Goal: Answer question/provide support: Share knowledge or assist other users

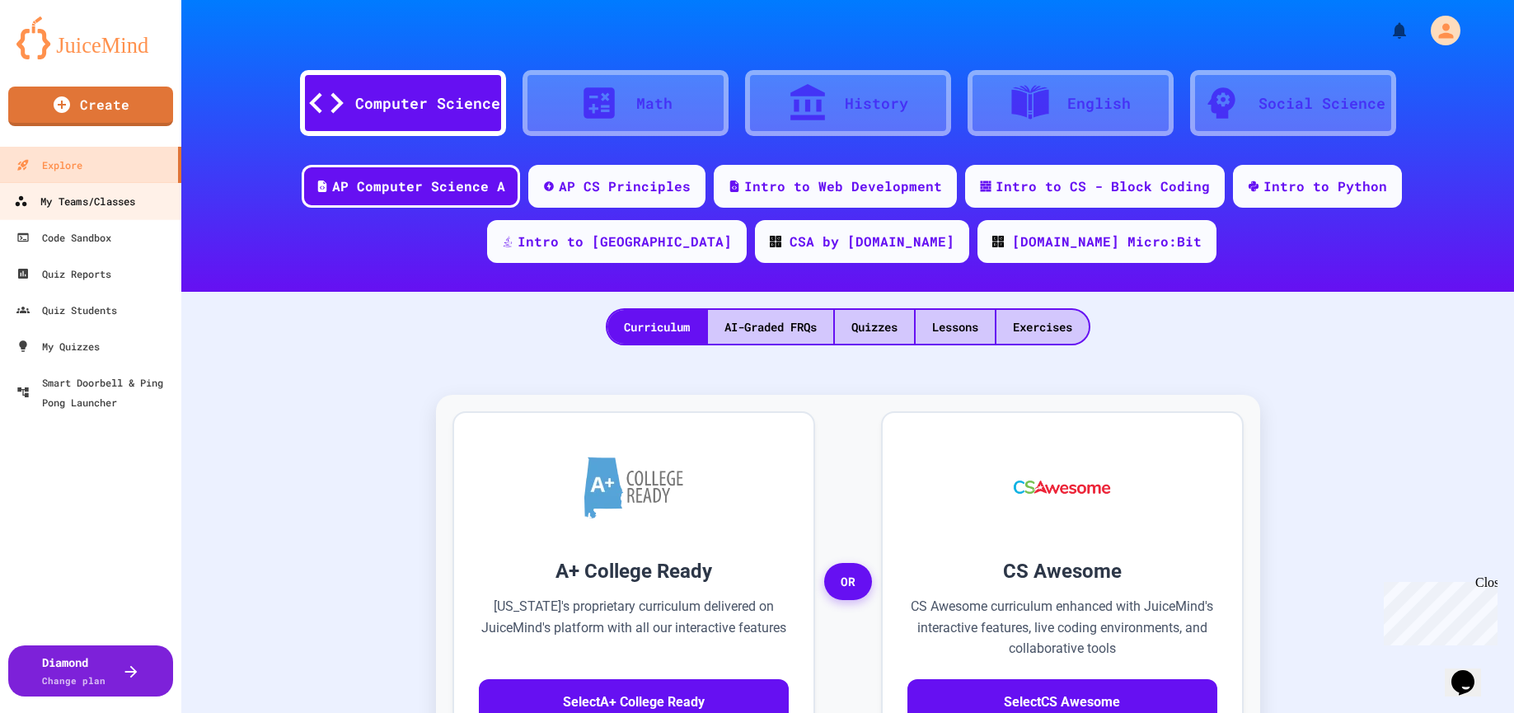
click at [66, 203] on div "My Teams/Classes" at bounding box center [74, 201] width 121 height 21
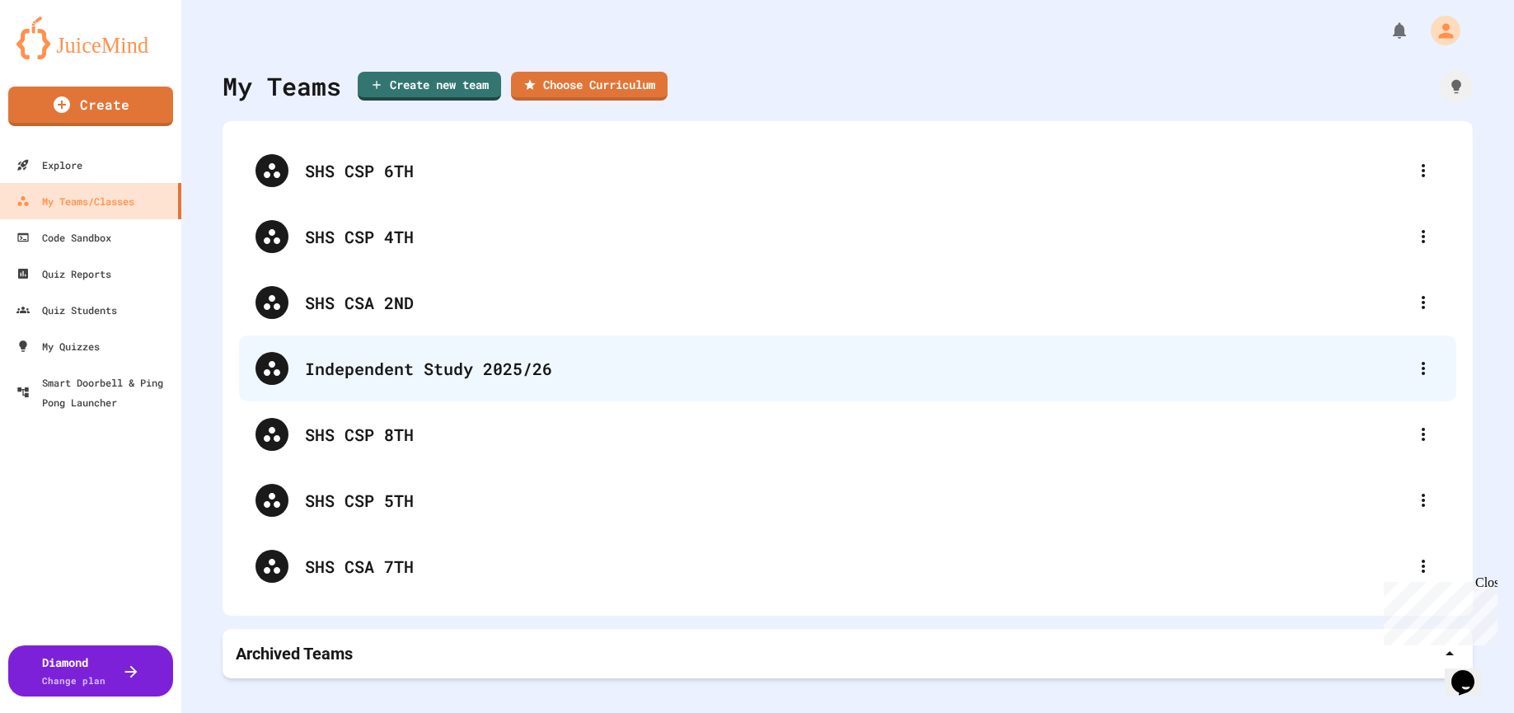
click at [836, 380] on div "Independent Study 2025/26" at bounding box center [856, 368] width 1102 height 25
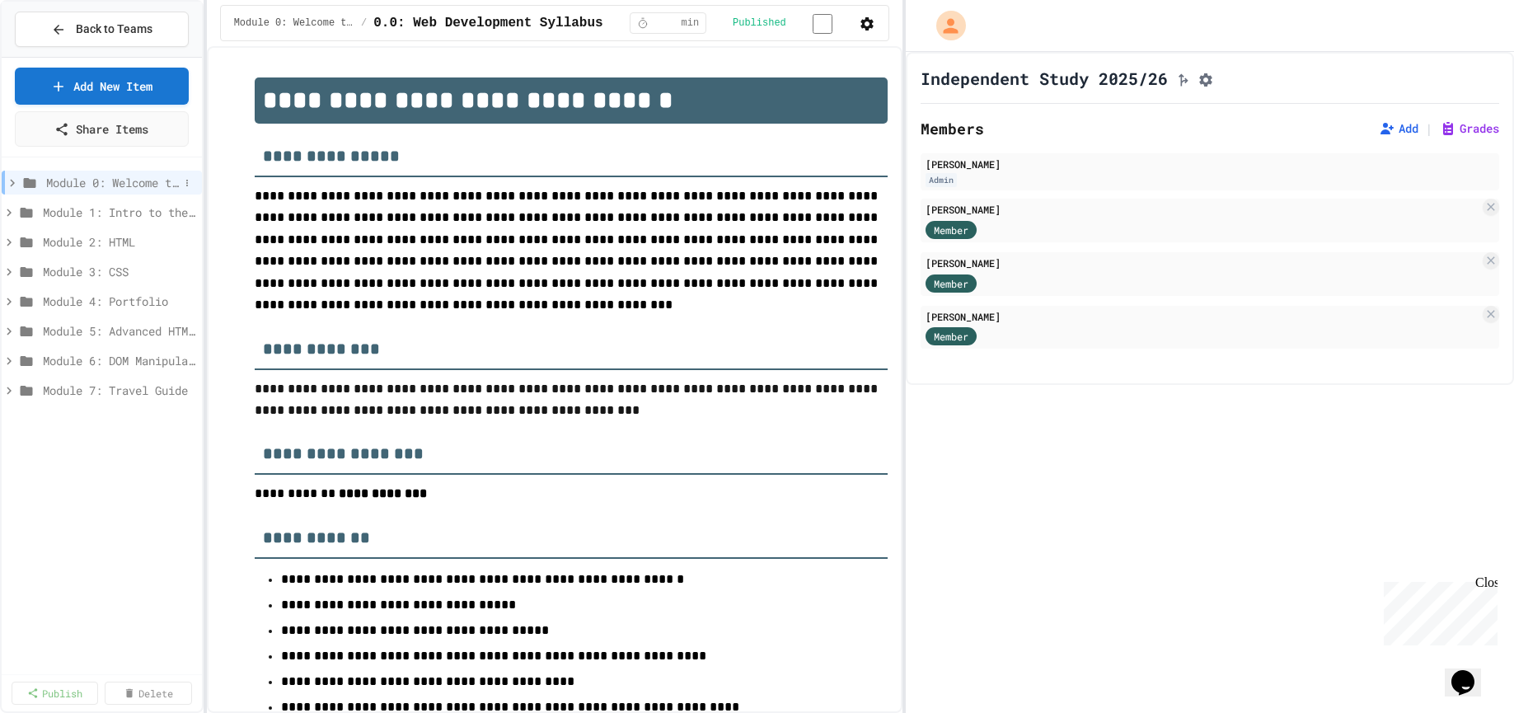
click at [9, 180] on icon at bounding box center [12, 183] width 15 height 15
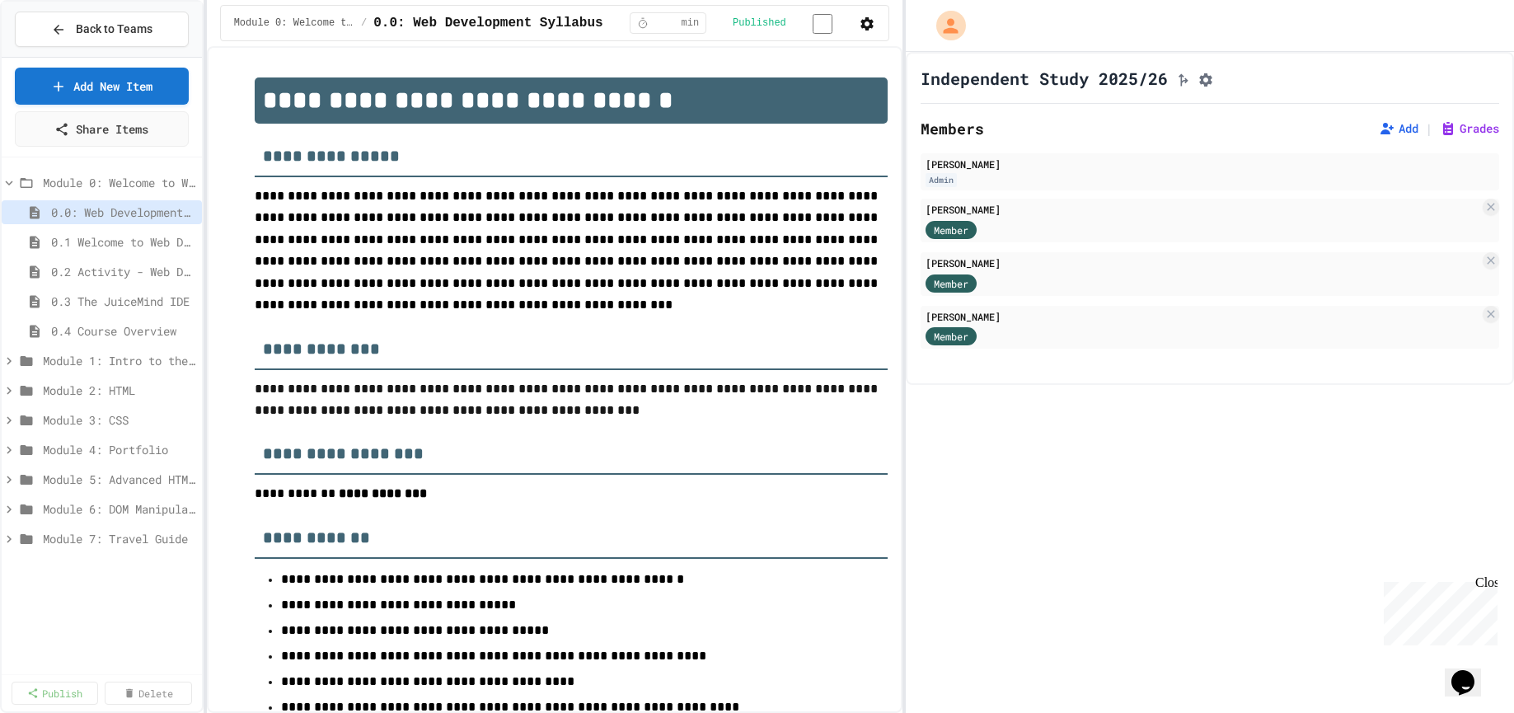
click at [9, 180] on icon at bounding box center [9, 183] width 15 height 15
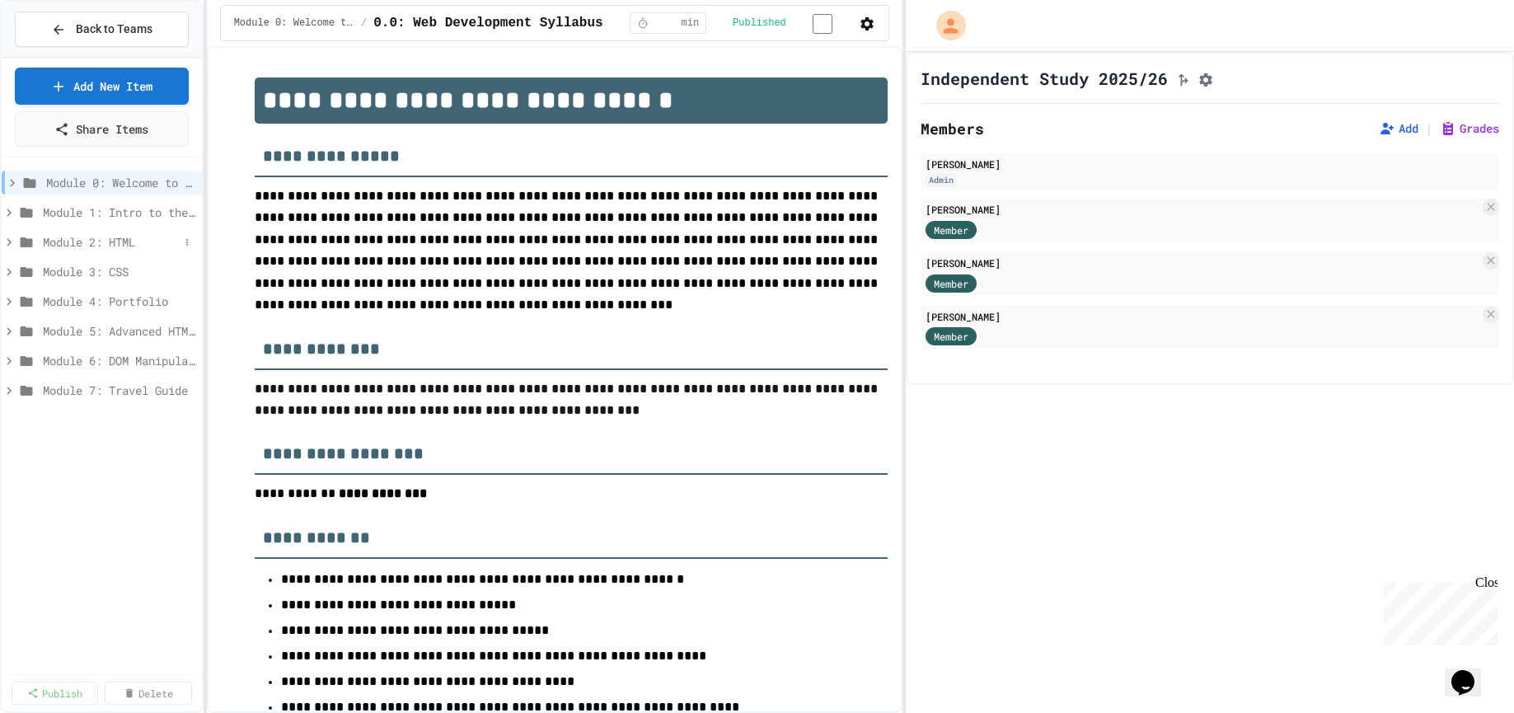
click at [7, 242] on icon at bounding box center [9, 242] width 15 height 15
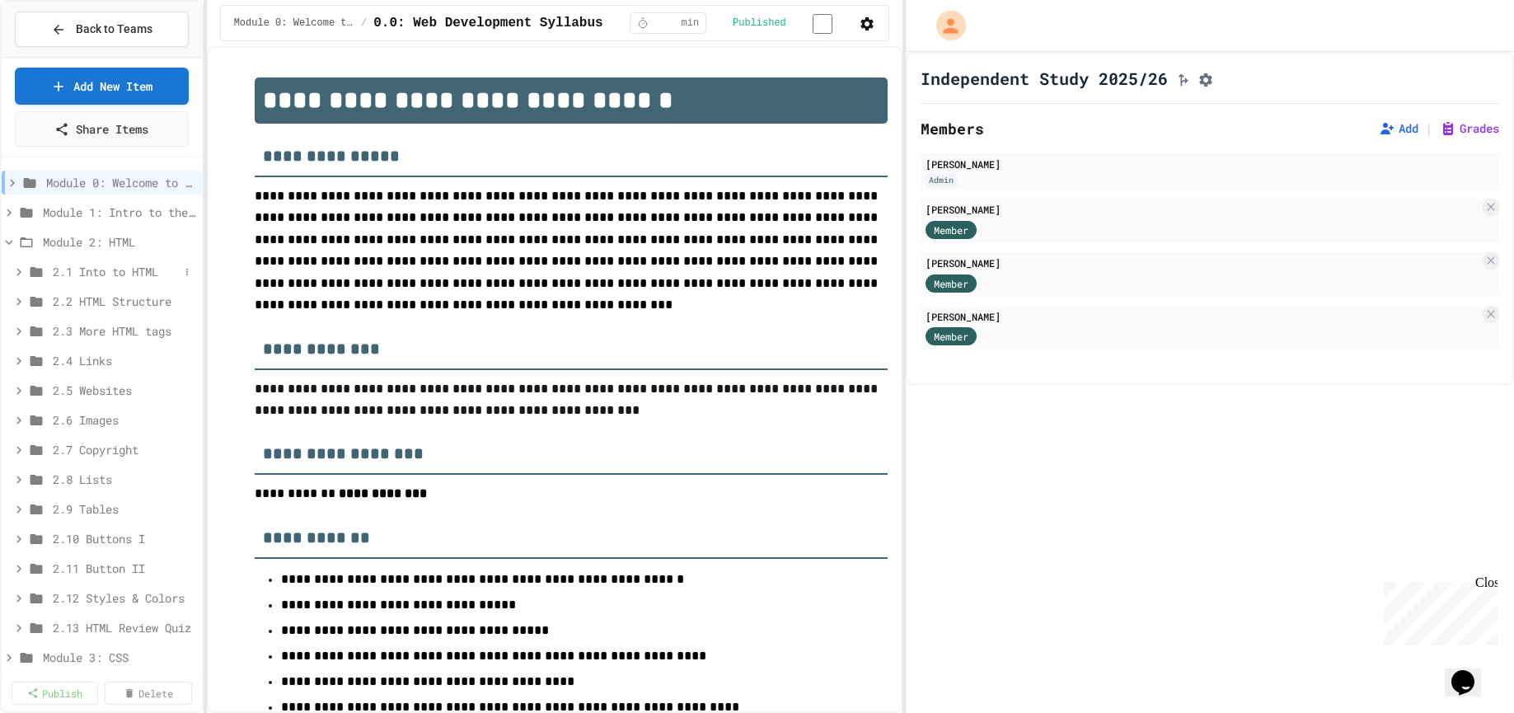
click at [21, 269] on icon at bounding box center [19, 272] width 15 height 15
click at [186, 272] on icon at bounding box center [187, 272] width 2 height 7
click at [1354, 625] on div at bounding box center [757, 356] width 1514 height 713
click at [1214, 81] on icon "Assignment Settings" at bounding box center [1205, 80] width 16 height 16
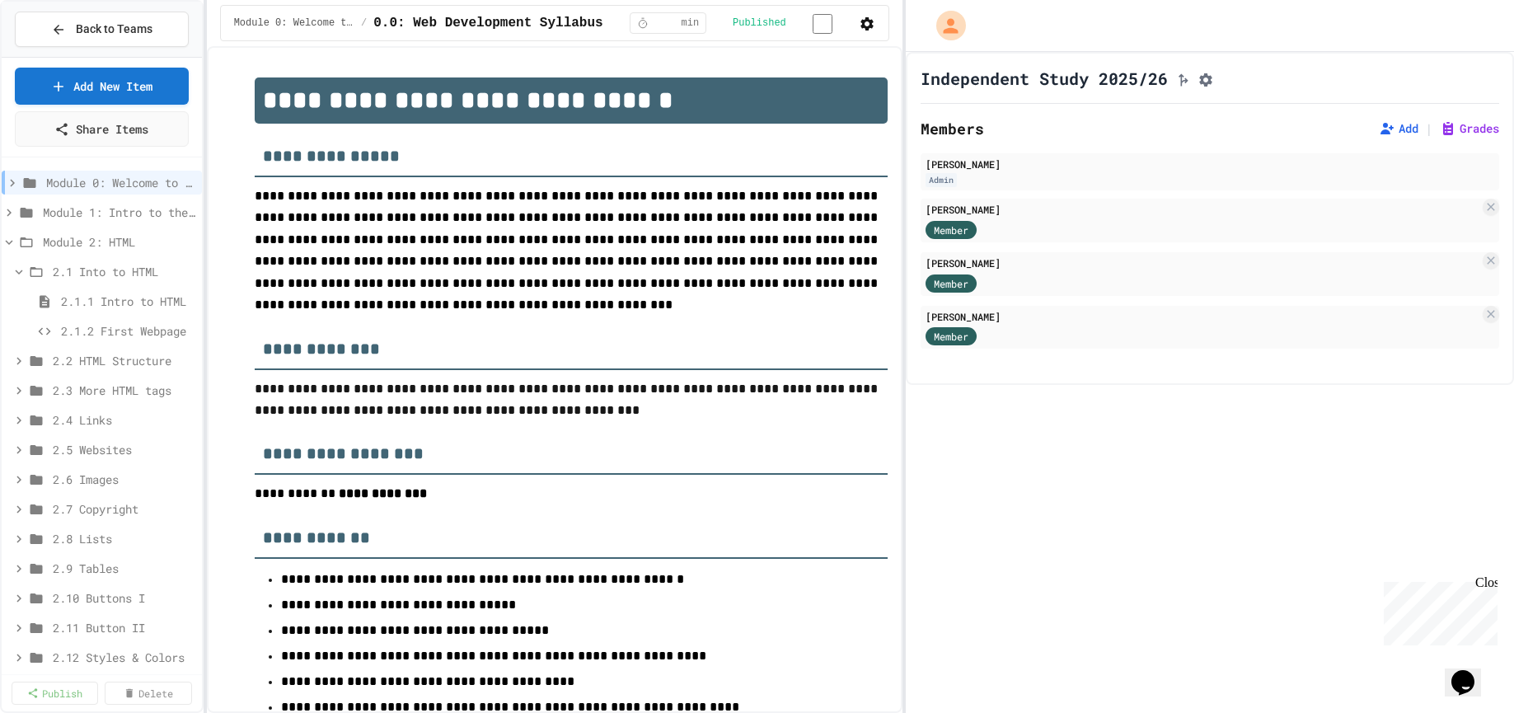
type input "*"
click at [15, 240] on icon at bounding box center [9, 242] width 15 height 15
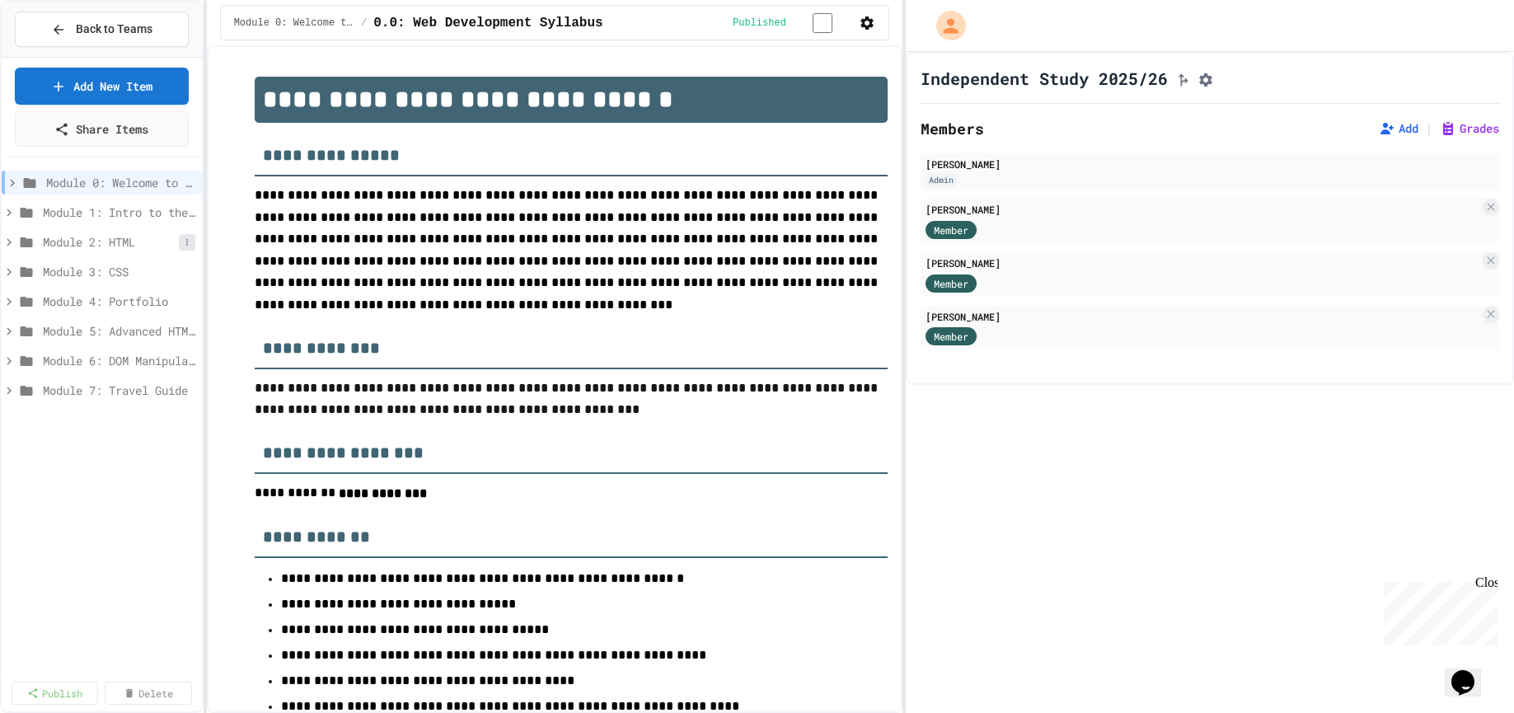
click at [185, 242] on icon at bounding box center [187, 242] width 10 height 10
click at [78, 245] on div at bounding box center [757, 356] width 1514 height 713
click at [78, 245] on span "Module 2: HTML" at bounding box center [119, 241] width 152 height 17
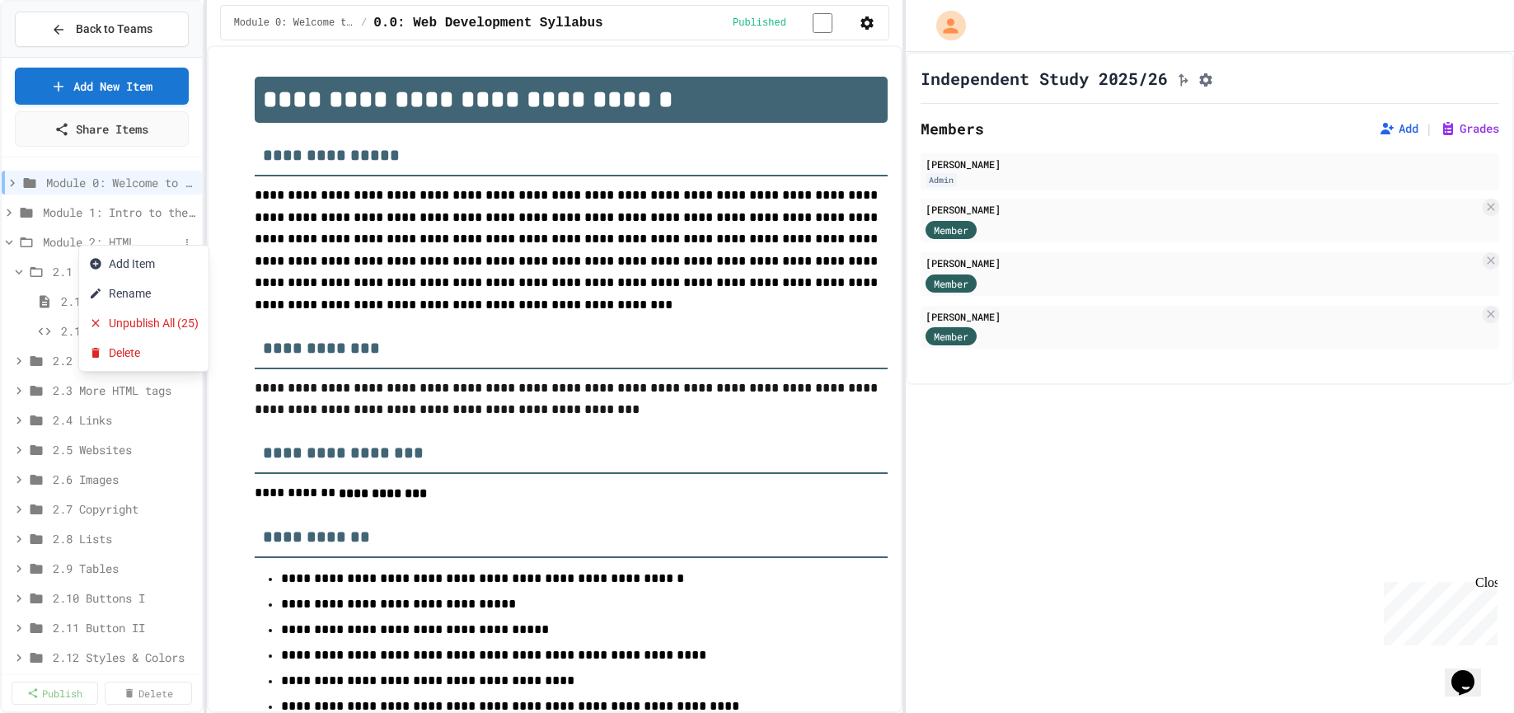
click at [71, 246] on div at bounding box center [757, 356] width 1514 height 713
click at [91, 333] on span "2.1.2 First Webpage" at bounding box center [120, 330] width 118 height 17
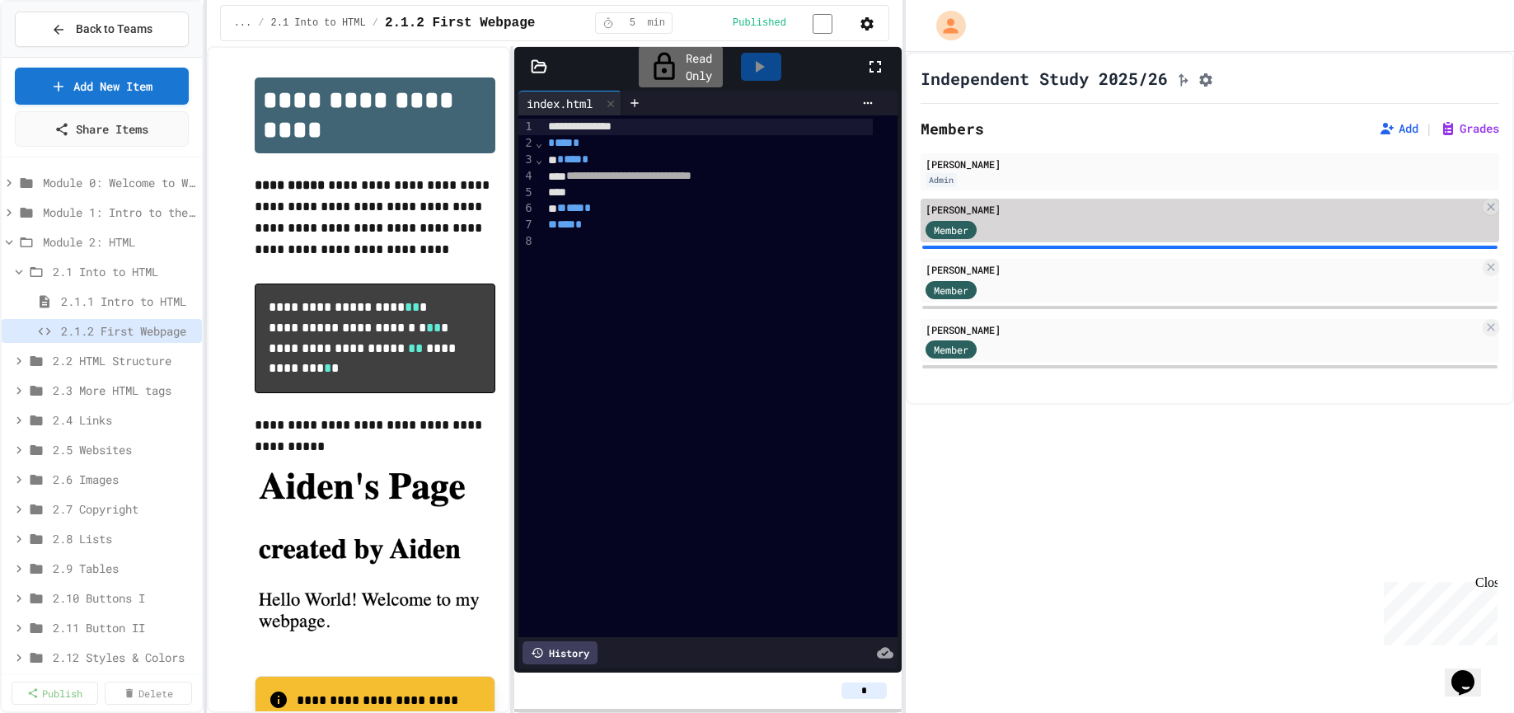
click at [1122, 239] on div "Member" at bounding box center [1202, 228] width 554 height 21
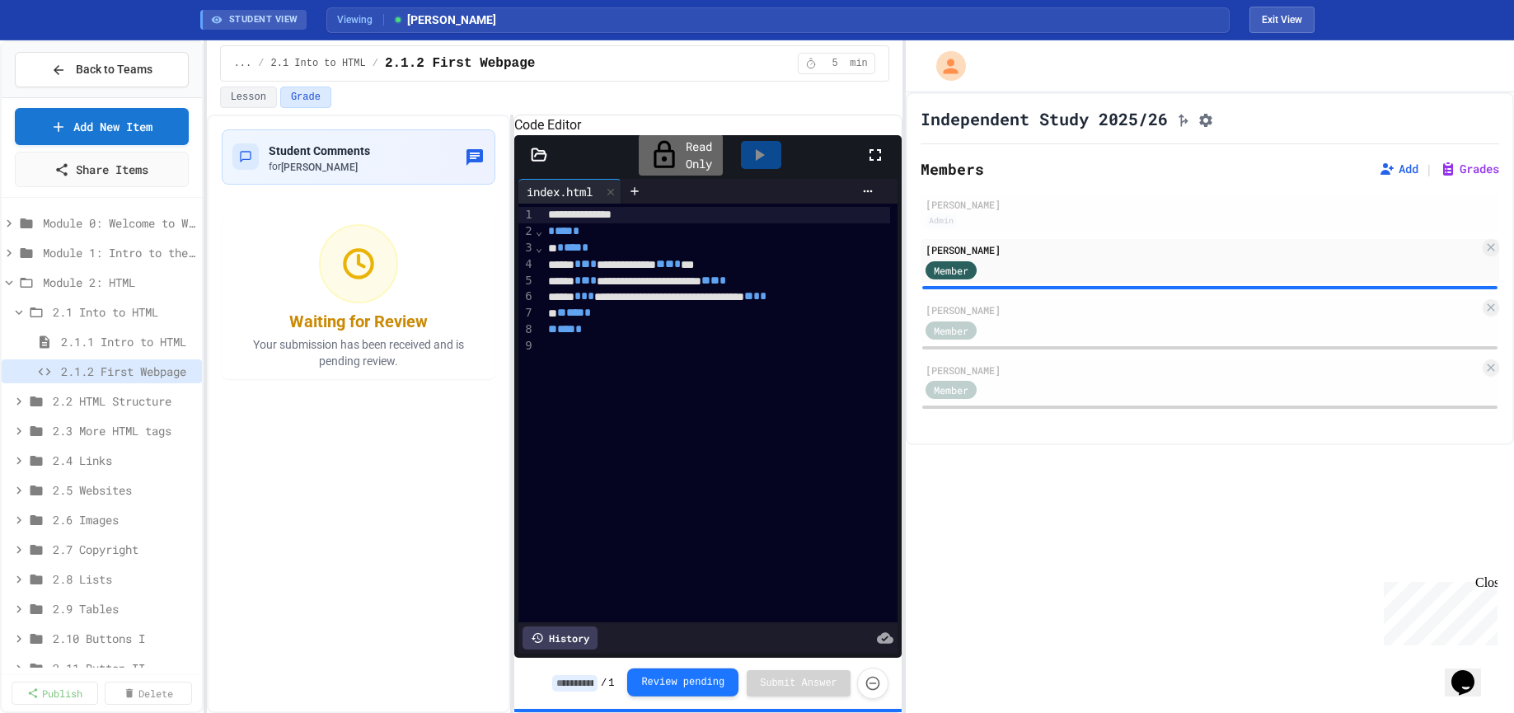
click at [687, 676] on button "Review pending" at bounding box center [682, 682] width 111 height 28
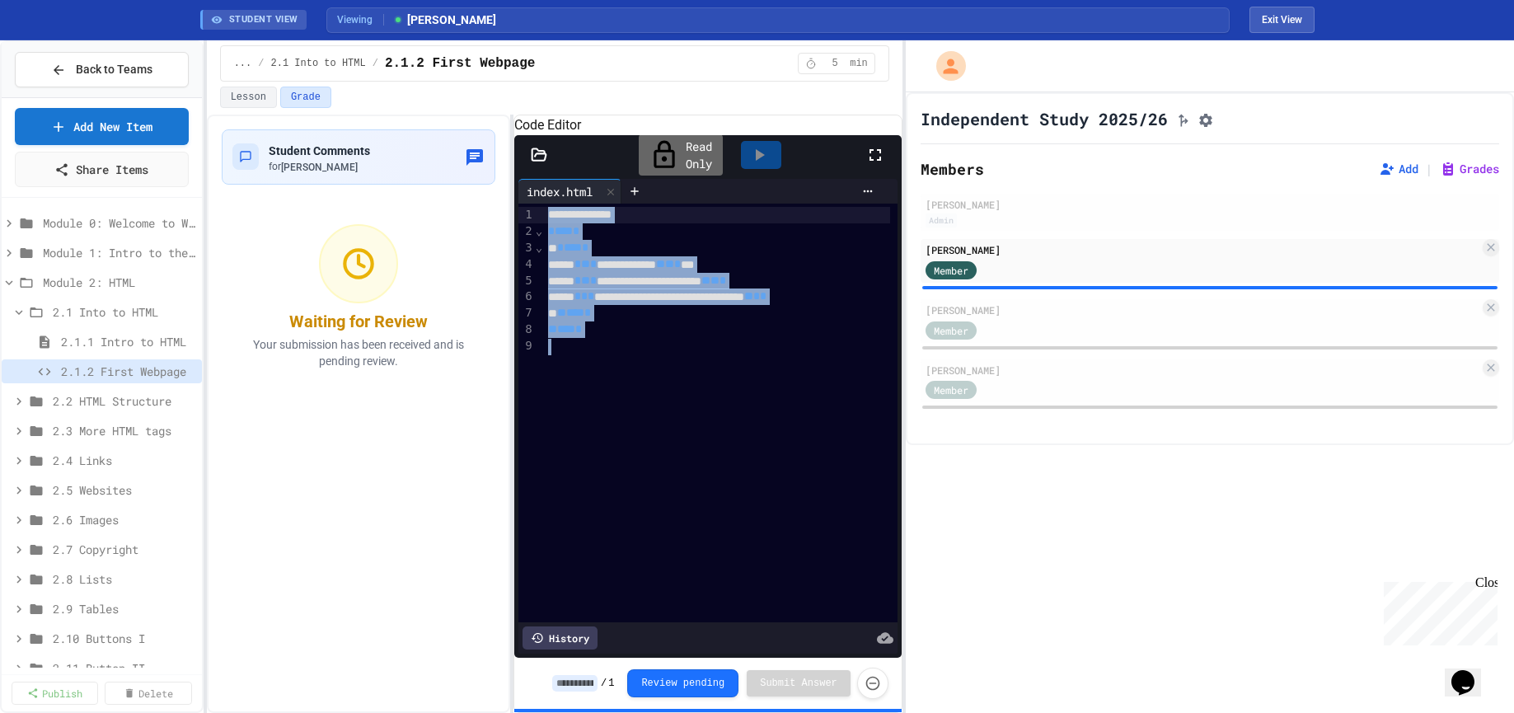
drag, startPoint x: 604, startPoint y: 359, endPoint x: 515, endPoint y: 187, distance: 193.9
click at [515, 187] on div "**********" at bounding box center [707, 396] width 387 height 522
click at [876, 677] on icon "Force resubmission of student's answer (Admin only)" at bounding box center [872, 681] width 16 height 16
click at [49, 78] on button "Back to Teams" at bounding box center [102, 69] width 174 height 35
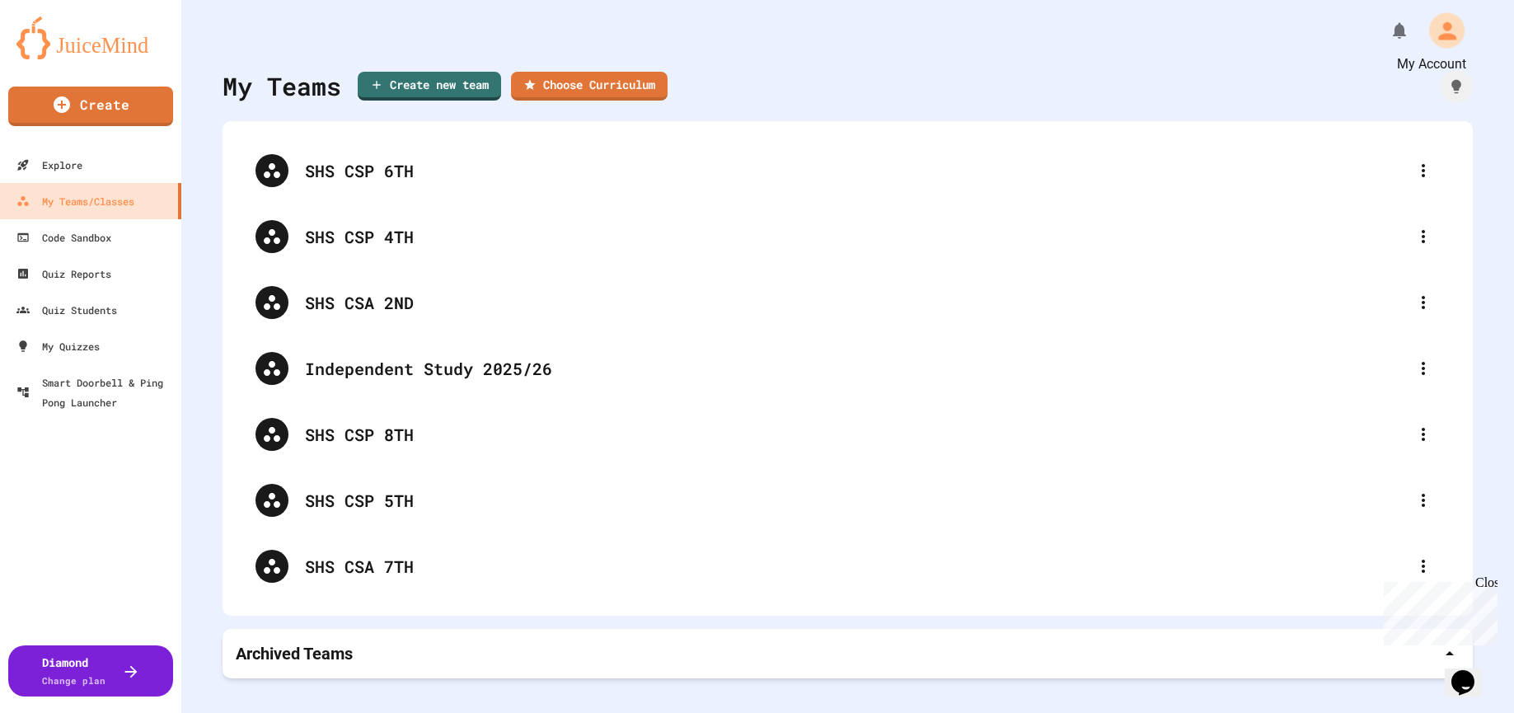
click at [1433, 31] on icon "My Account" at bounding box center [1446, 30] width 26 height 26
click at [385, 370] on div at bounding box center [757, 356] width 1514 height 713
click at [385, 370] on div "Independent Study 2025/26" at bounding box center [856, 368] width 1102 height 25
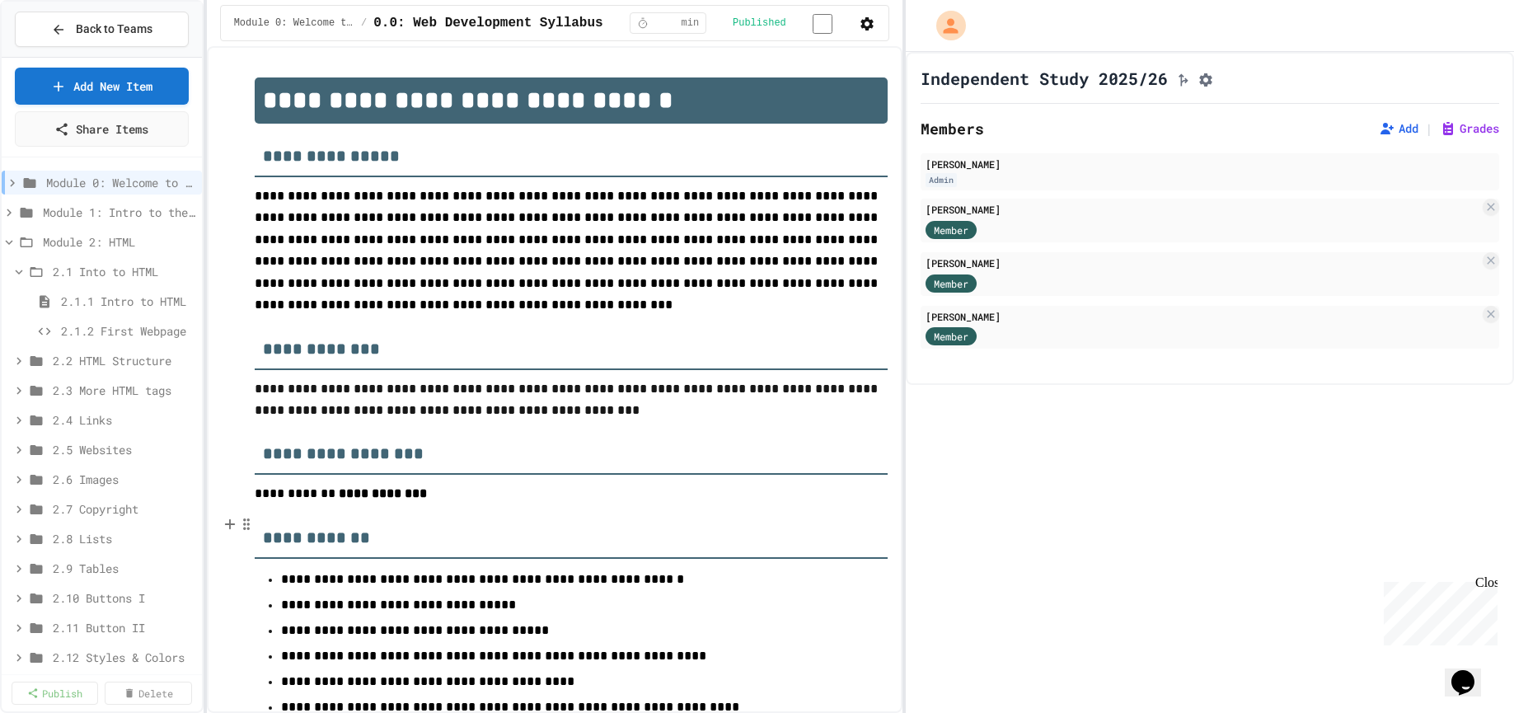
click at [855, 505] on p "**********" at bounding box center [571, 494] width 633 height 22
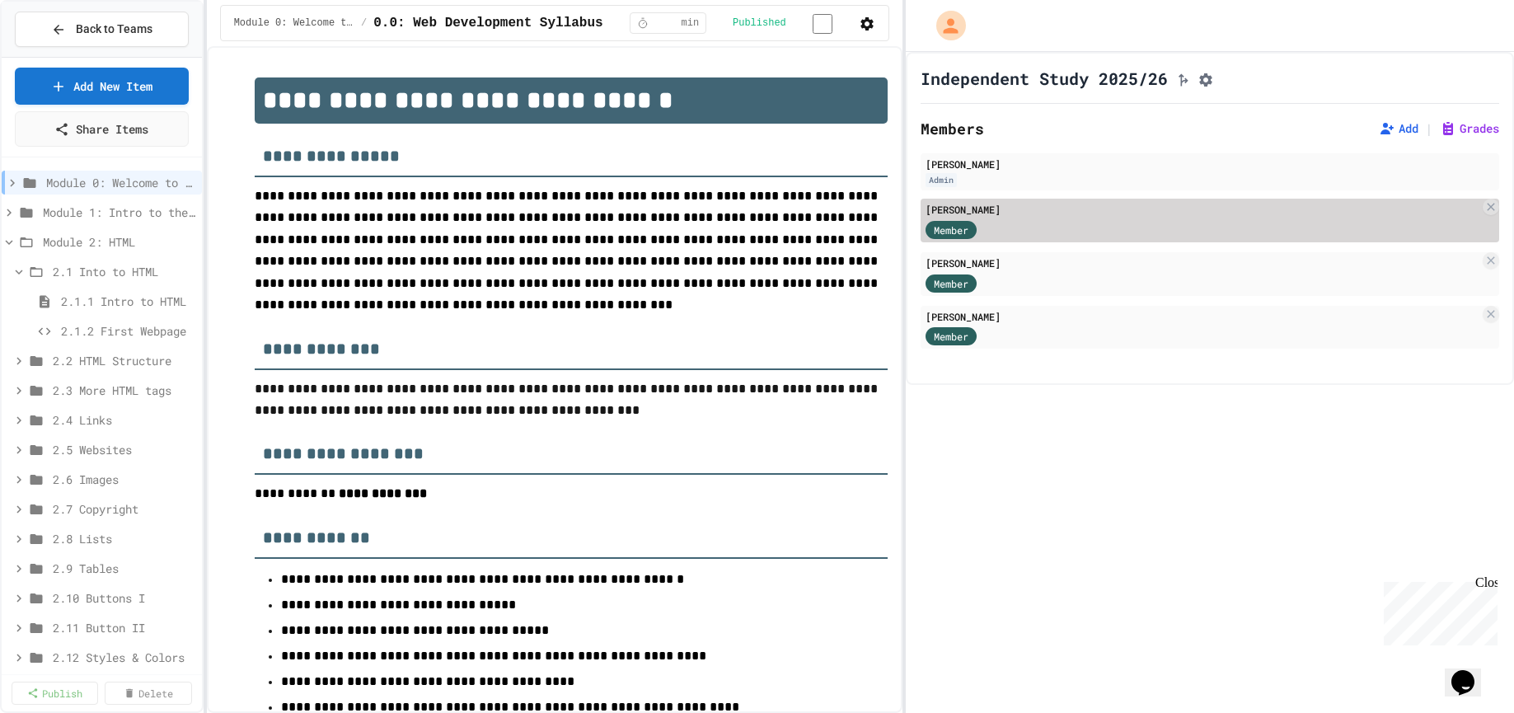
click at [962, 237] on span "Member" at bounding box center [951, 230] width 35 height 15
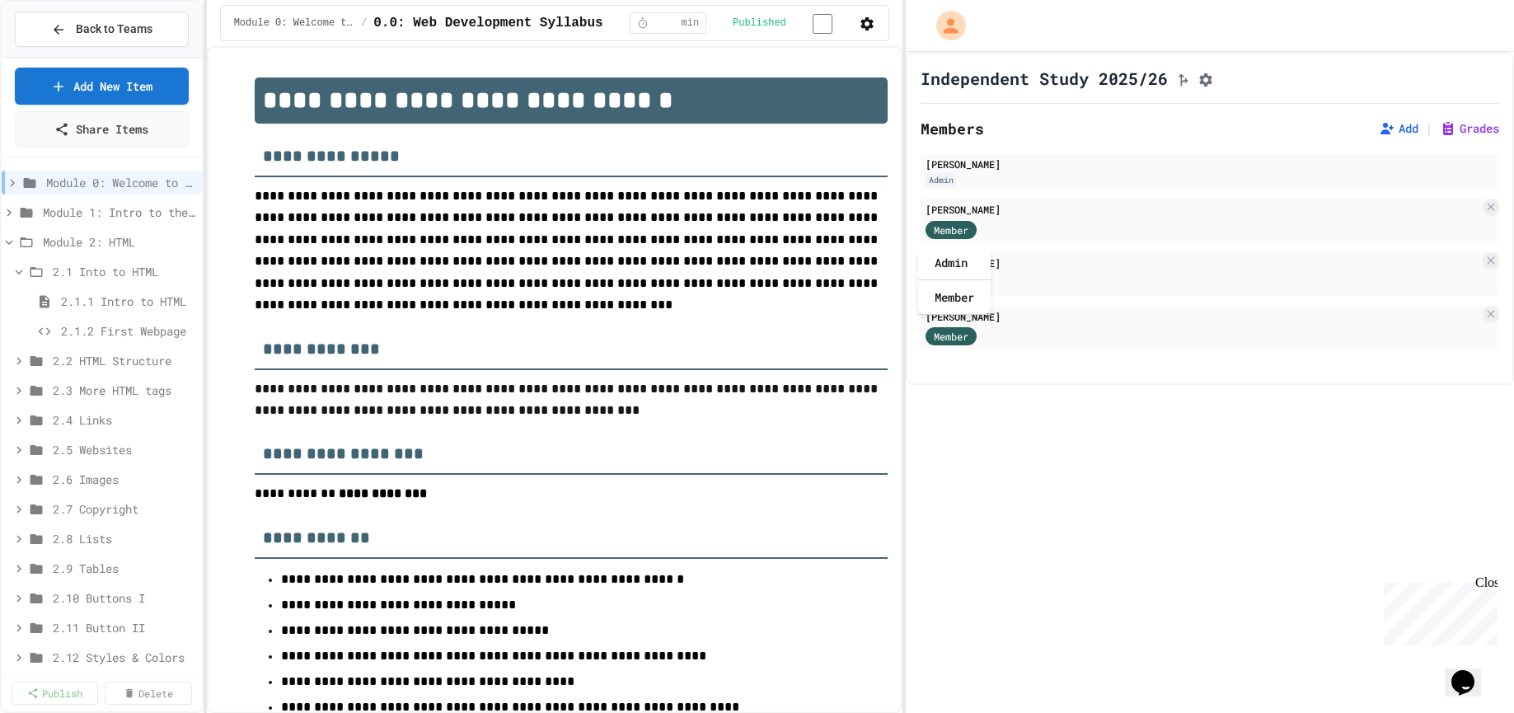
click at [504, 256] on p "**********" at bounding box center [571, 250] width 633 height 131
click at [68, 326] on span "2.1.2 First Webpage" at bounding box center [120, 330] width 118 height 17
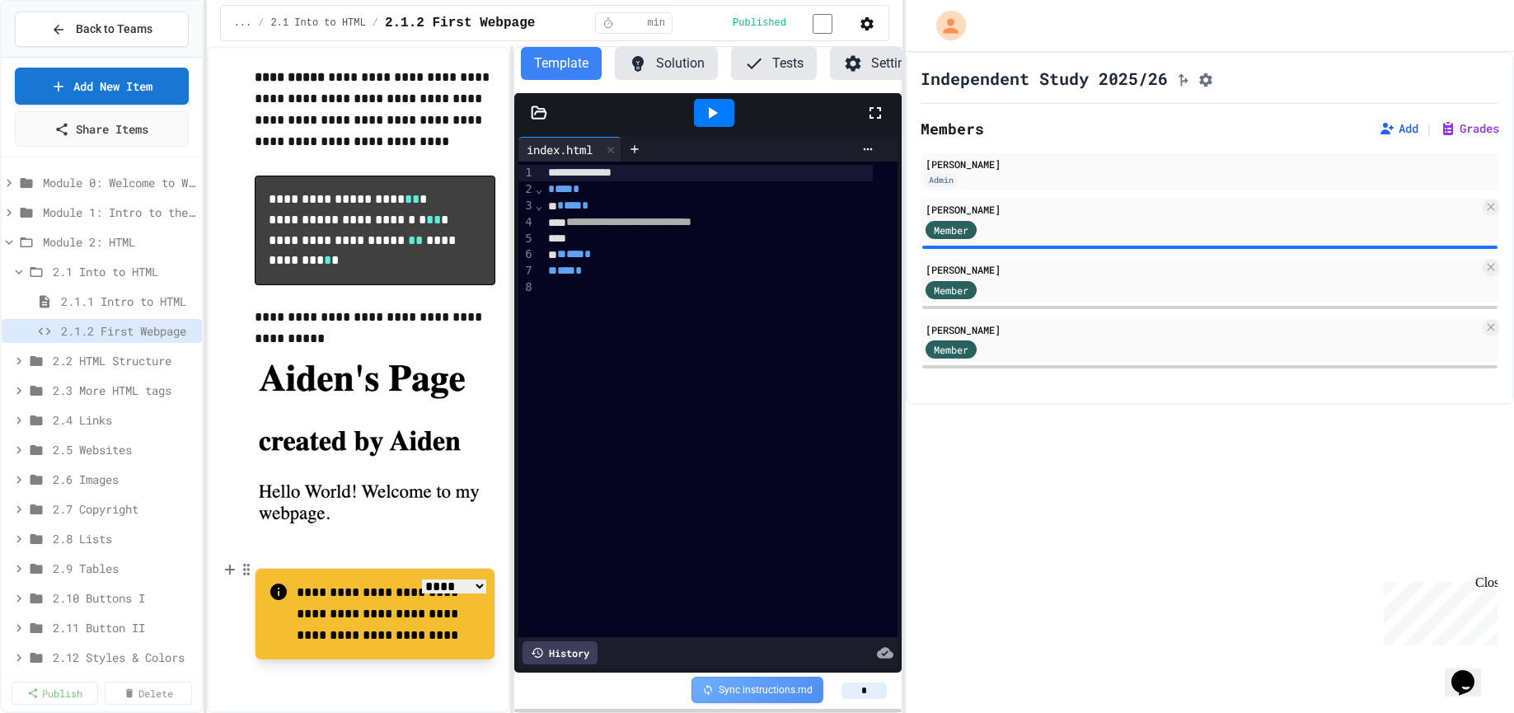
scroll to position [123, 0]
click at [722, 695] on div "Sync instructions.md" at bounding box center [757, 690] width 134 height 27
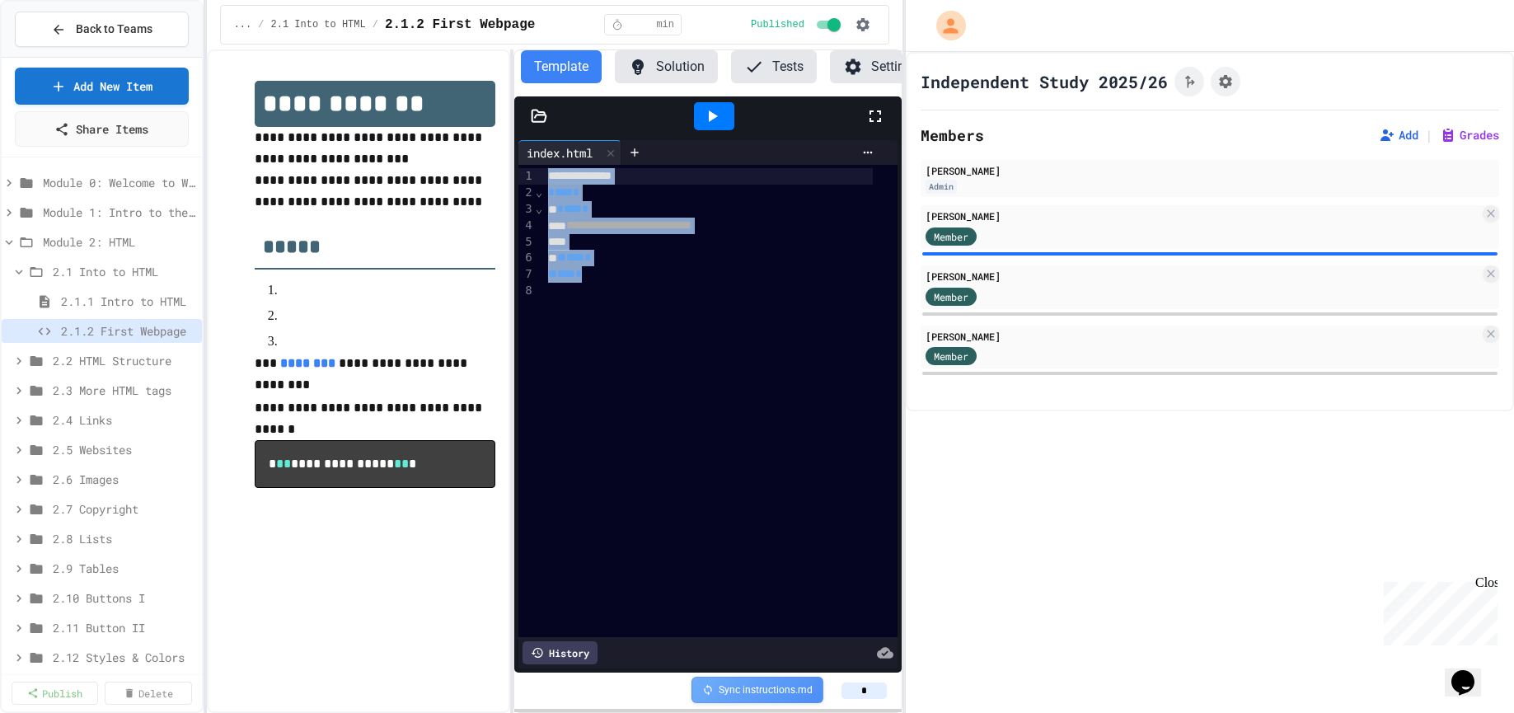
drag, startPoint x: 562, startPoint y: 312, endPoint x: 466, endPoint y: 73, distance: 257.4
click at [466, 73] on div "**********" at bounding box center [555, 380] width 696 height 663
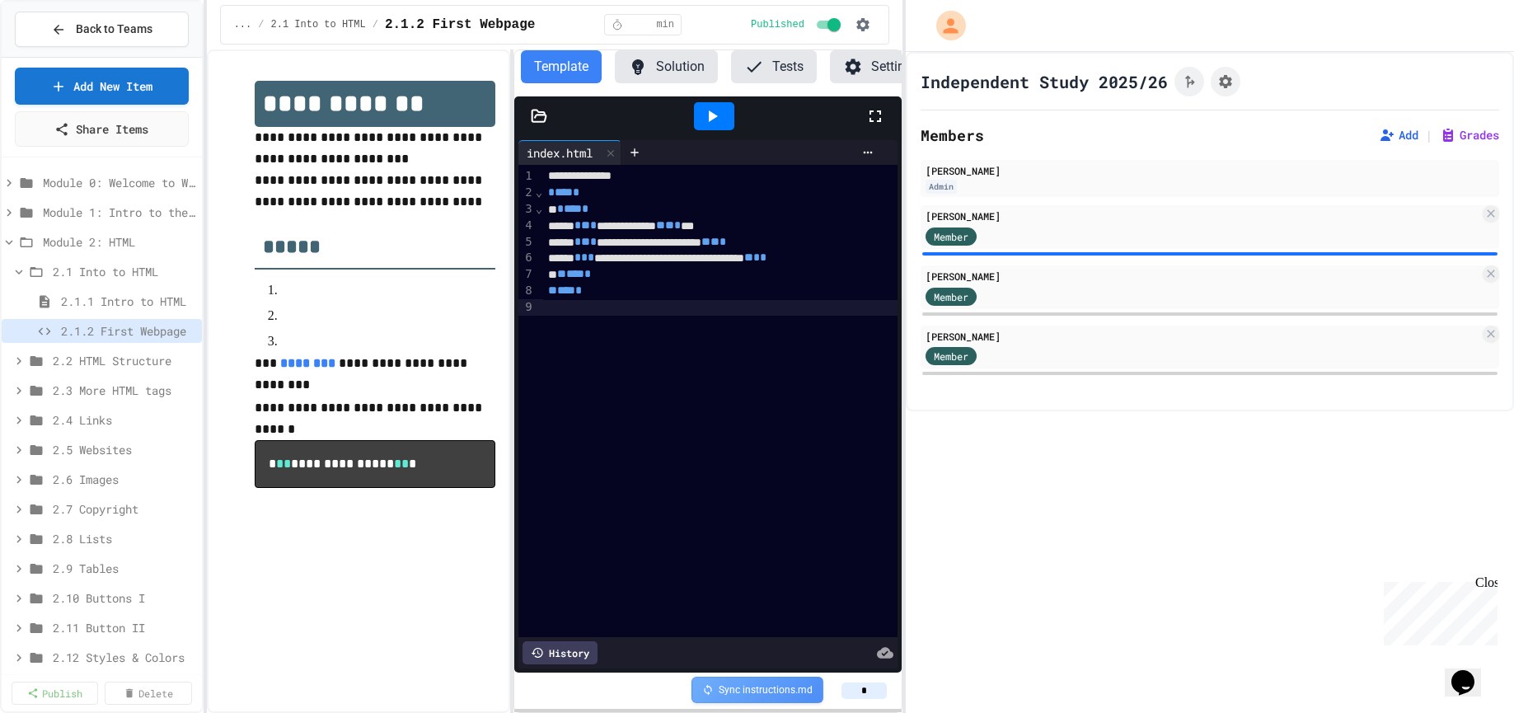
click at [632, 466] on div "**********" at bounding box center [720, 401] width 354 height 472
click at [772, 73] on button "Tests" at bounding box center [774, 66] width 86 height 33
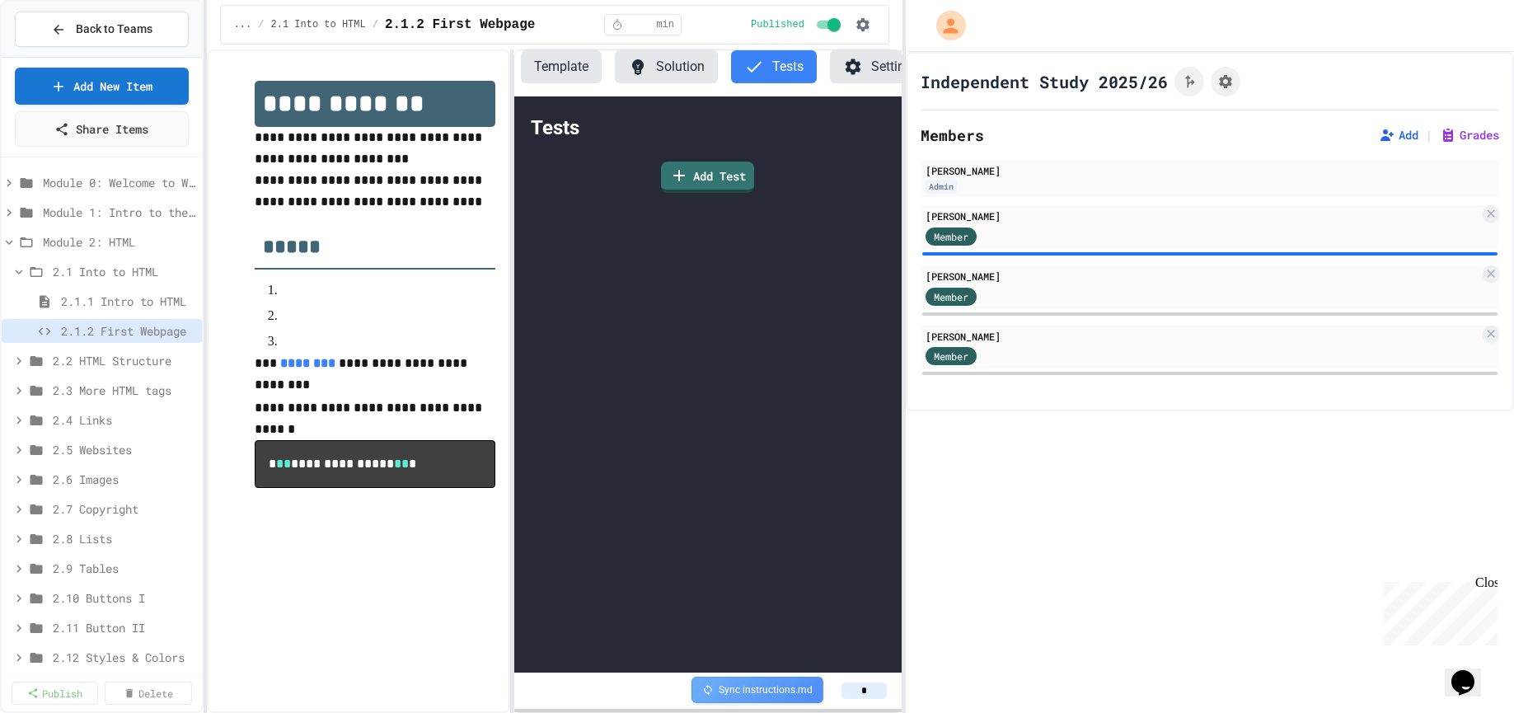
click at [616, 58] on button "Solution" at bounding box center [666, 66] width 103 height 33
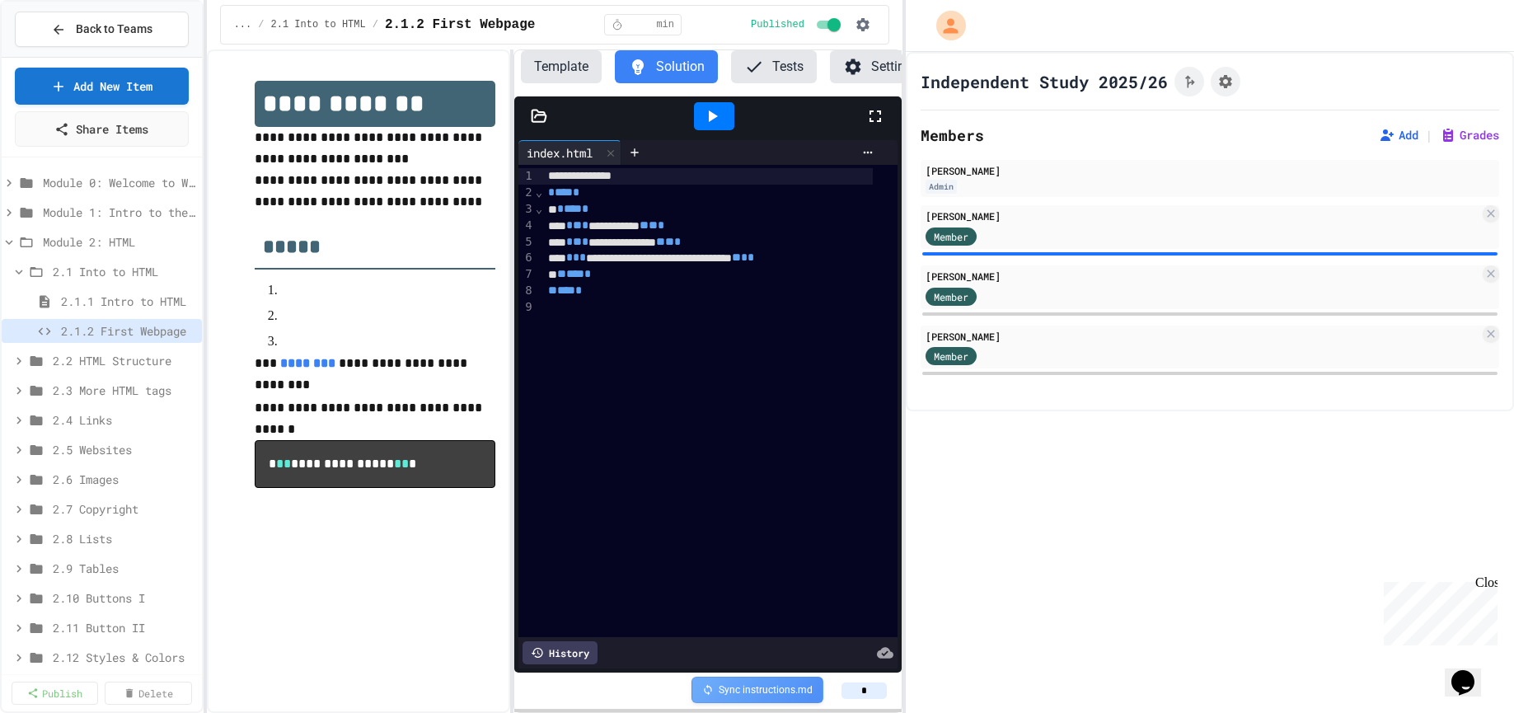
click at [855, 71] on icon at bounding box center [853, 67] width 16 height 16
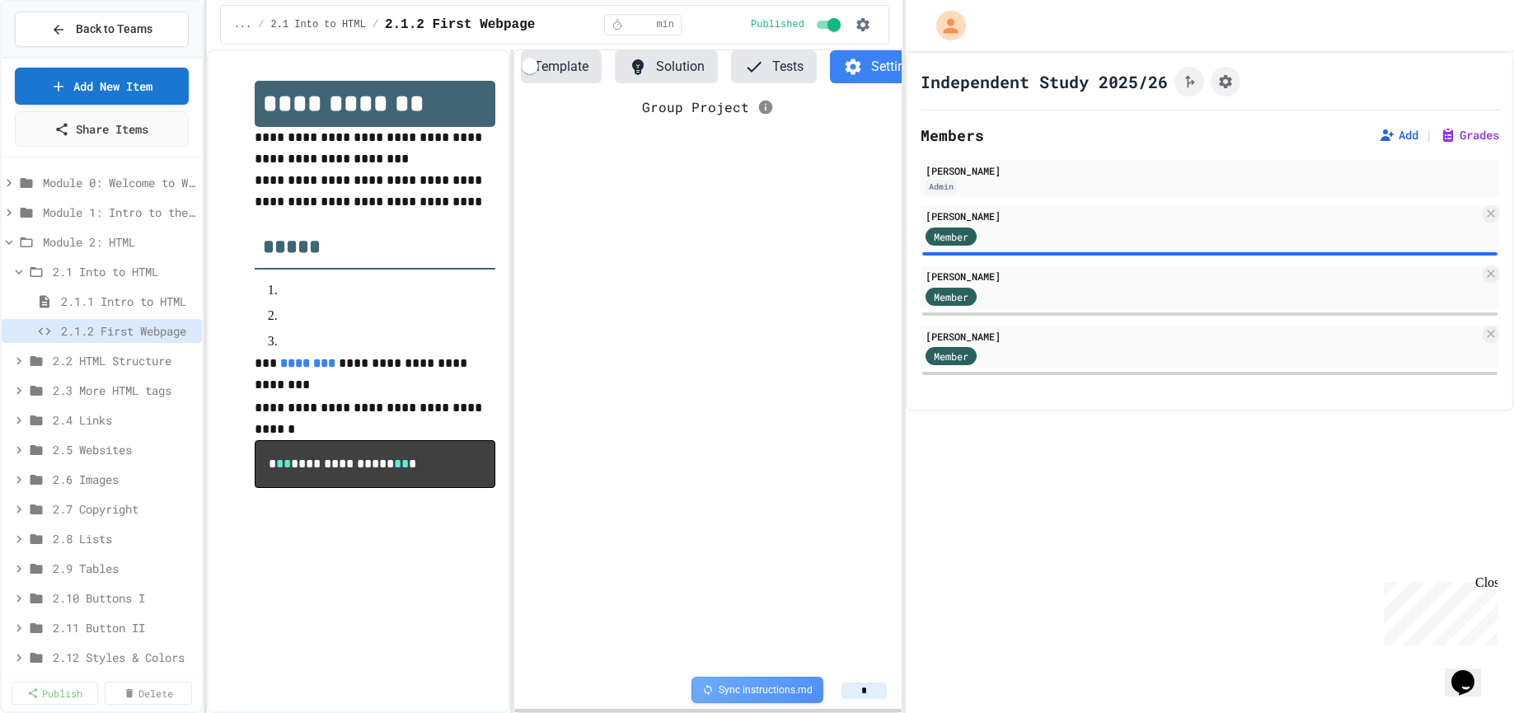
click at [855, 71] on icon at bounding box center [853, 67] width 16 height 16
click at [772, 85] on div "Template Solution Tests Settings" at bounding box center [723, 73] width 418 height 46
click at [772, 60] on button "Tests" at bounding box center [774, 66] width 86 height 33
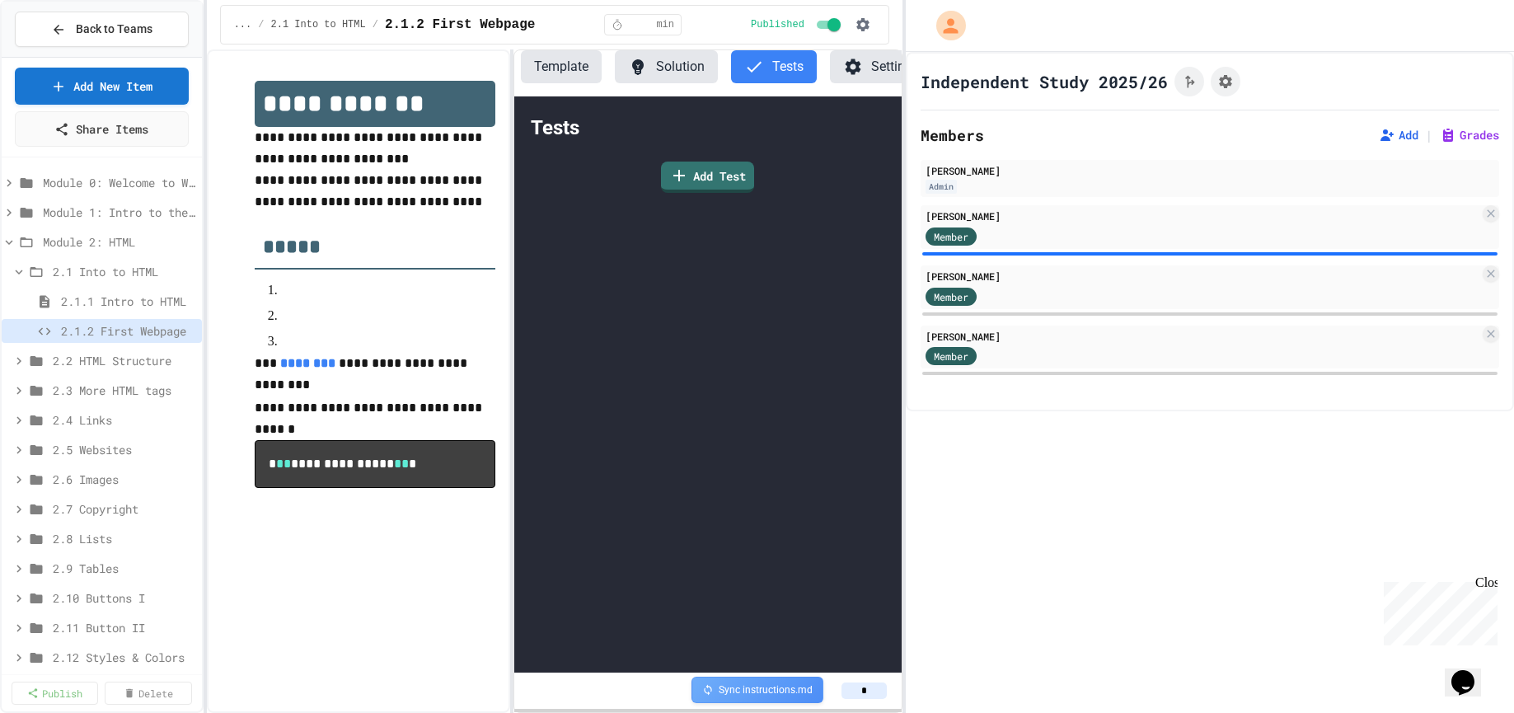
click at [634, 61] on icon at bounding box center [638, 67] width 12 height 16
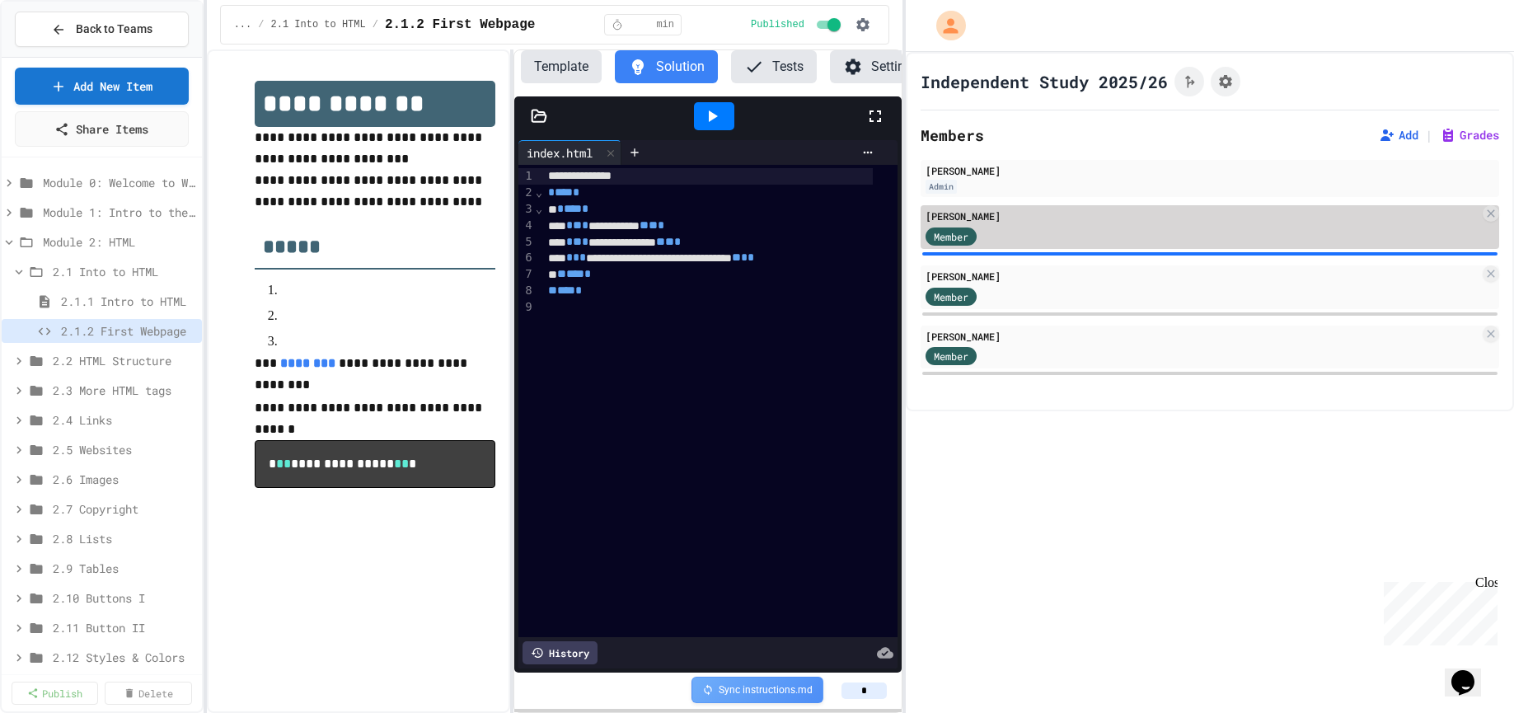
click at [1024, 225] on div "Member" at bounding box center [1202, 235] width 554 height 21
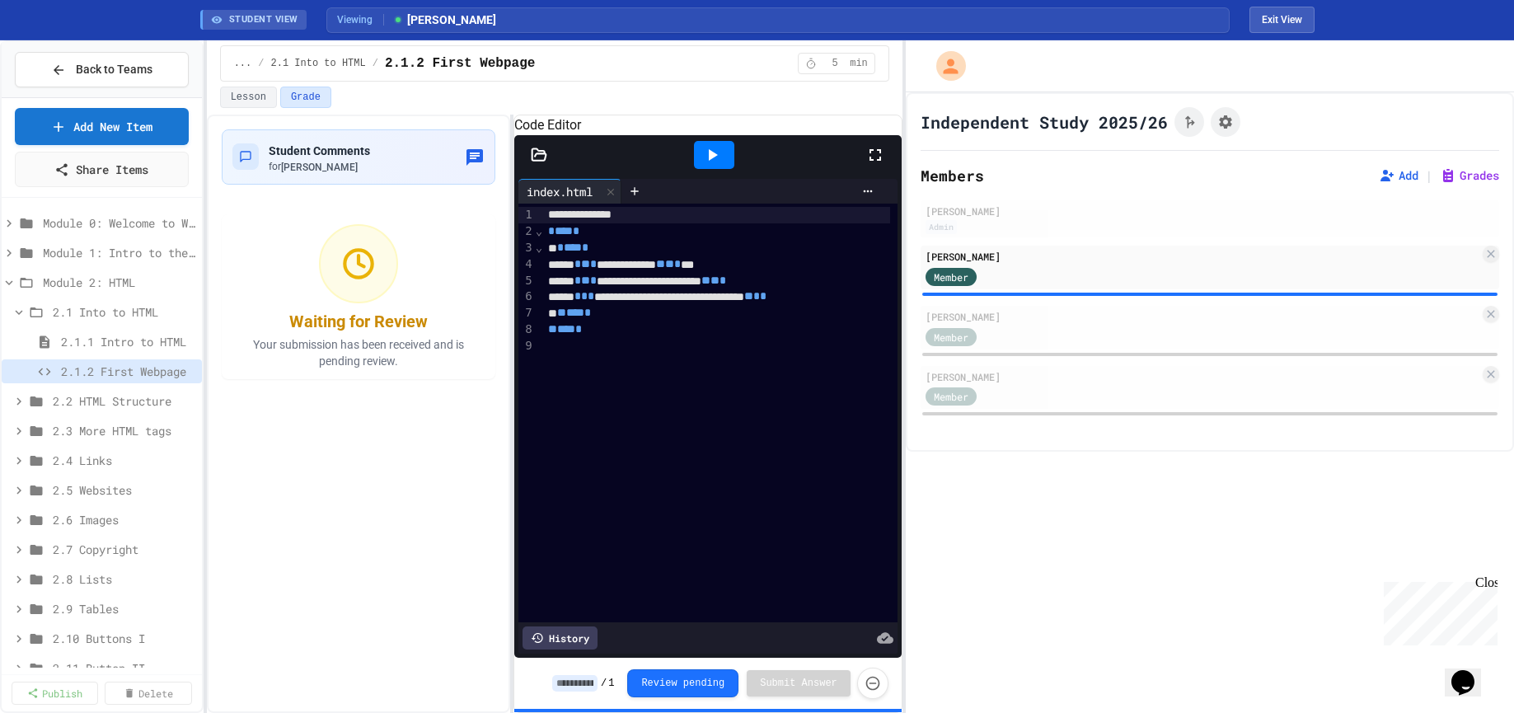
click at [712, 161] on icon at bounding box center [713, 155] width 9 height 12
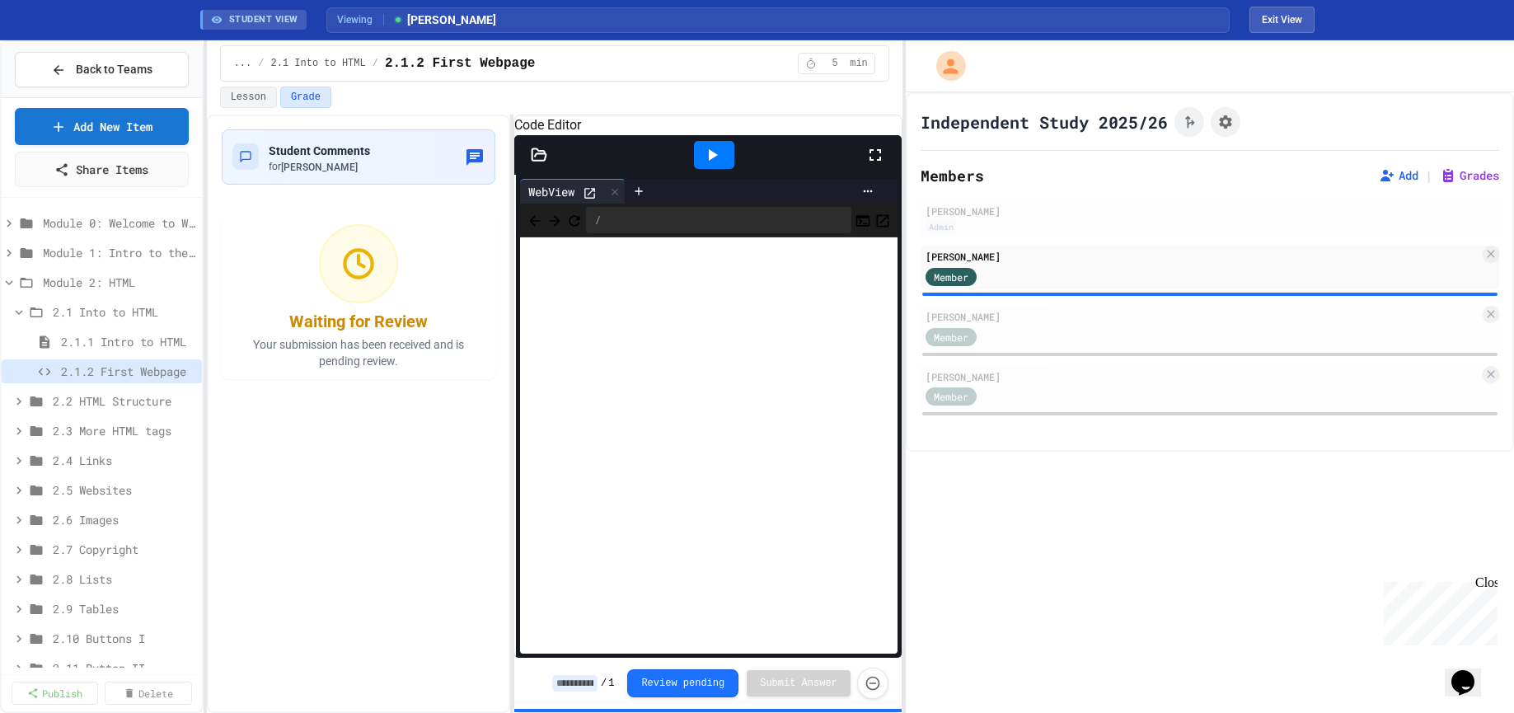
click at [473, 387] on div "**********" at bounding box center [555, 414] width 696 height 598
click at [366, 30] on div "Viewing [PERSON_NAME]" at bounding box center [777, 20] width 903 height 26
click at [269, 26] on span "STUDENT VIEW" at bounding box center [263, 20] width 69 height 14
click at [1440, 182] on icon at bounding box center [1448, 175] width 16 height 16
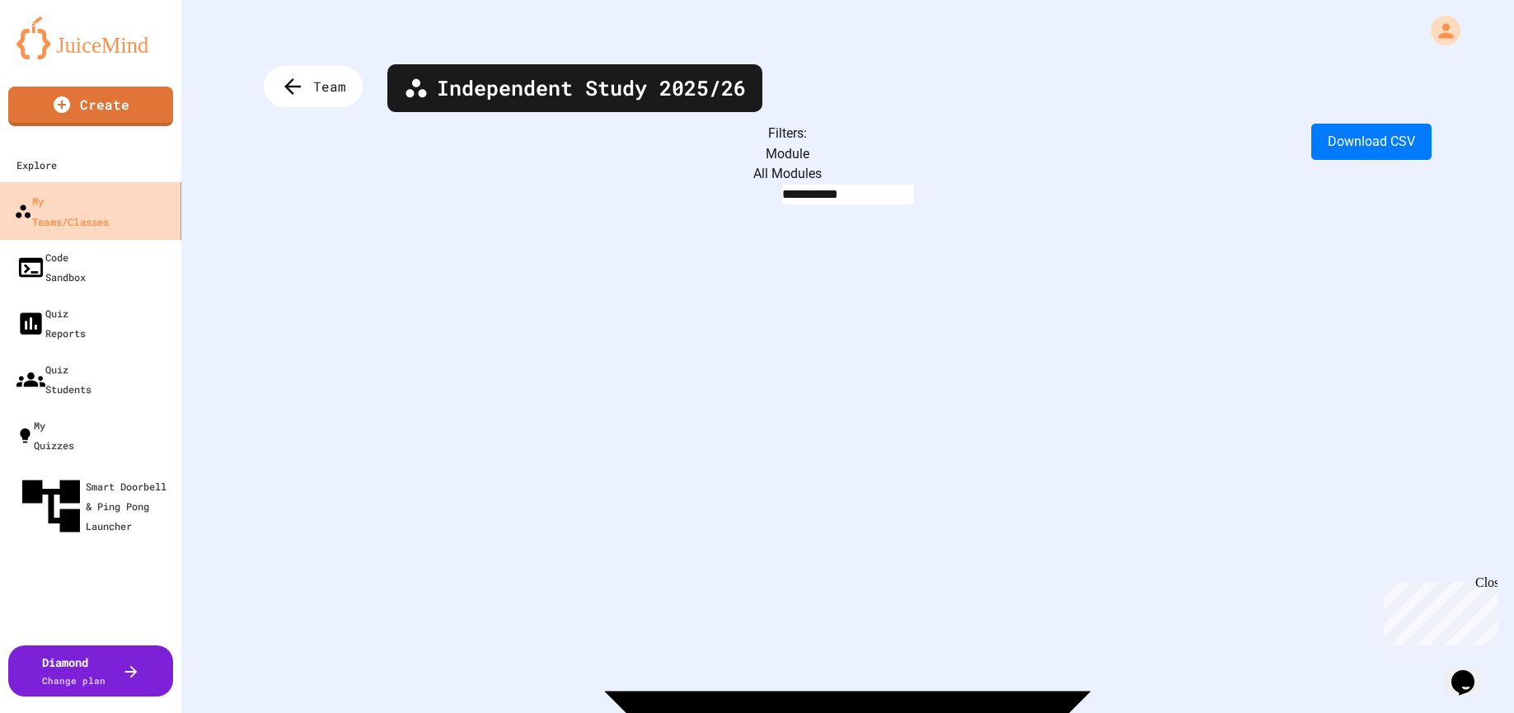
click at [77, 209] on div "My Teams/Classes" at bounding box center [61, 210] width 95 height 40
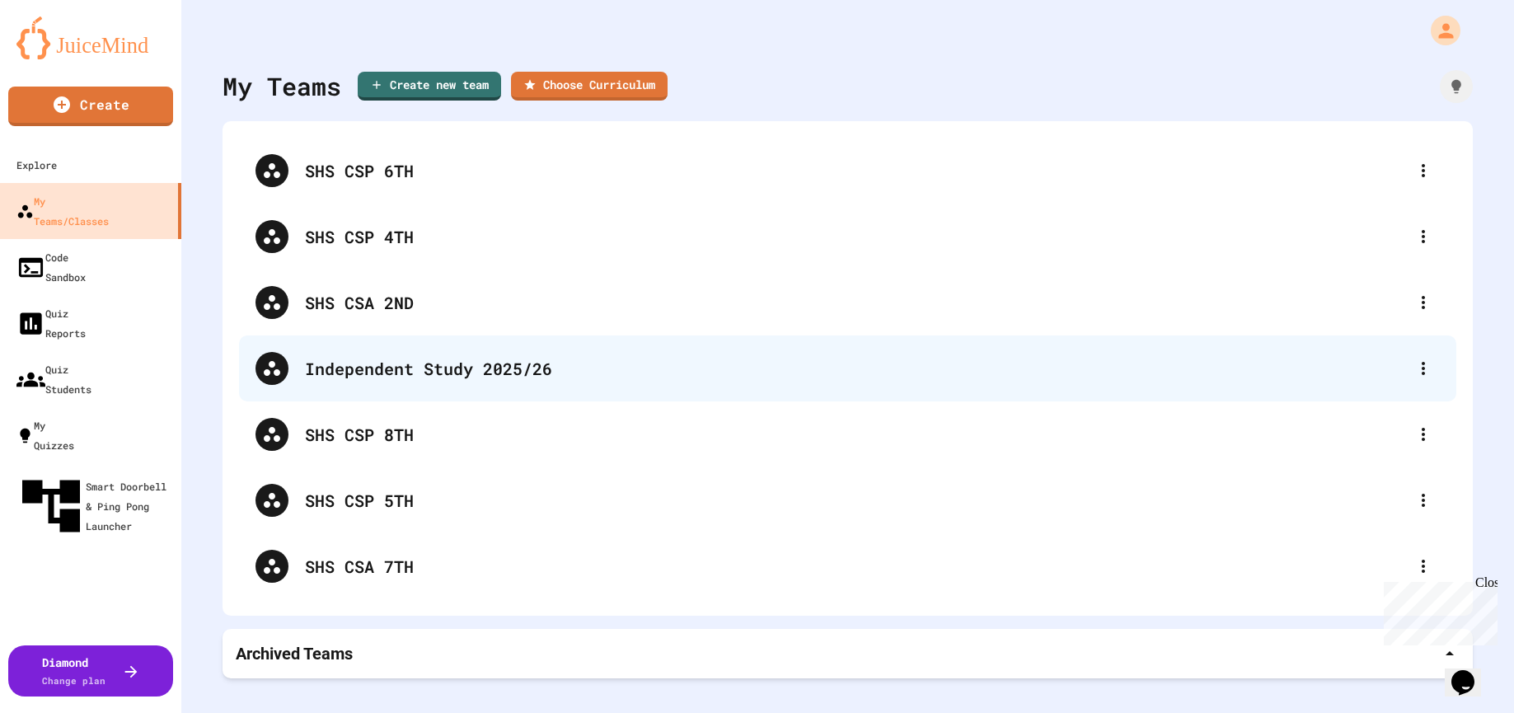
click at [341, 363] on div "Independent Study 2025/26" at bounding box center [856, 368] width 1102 height 25
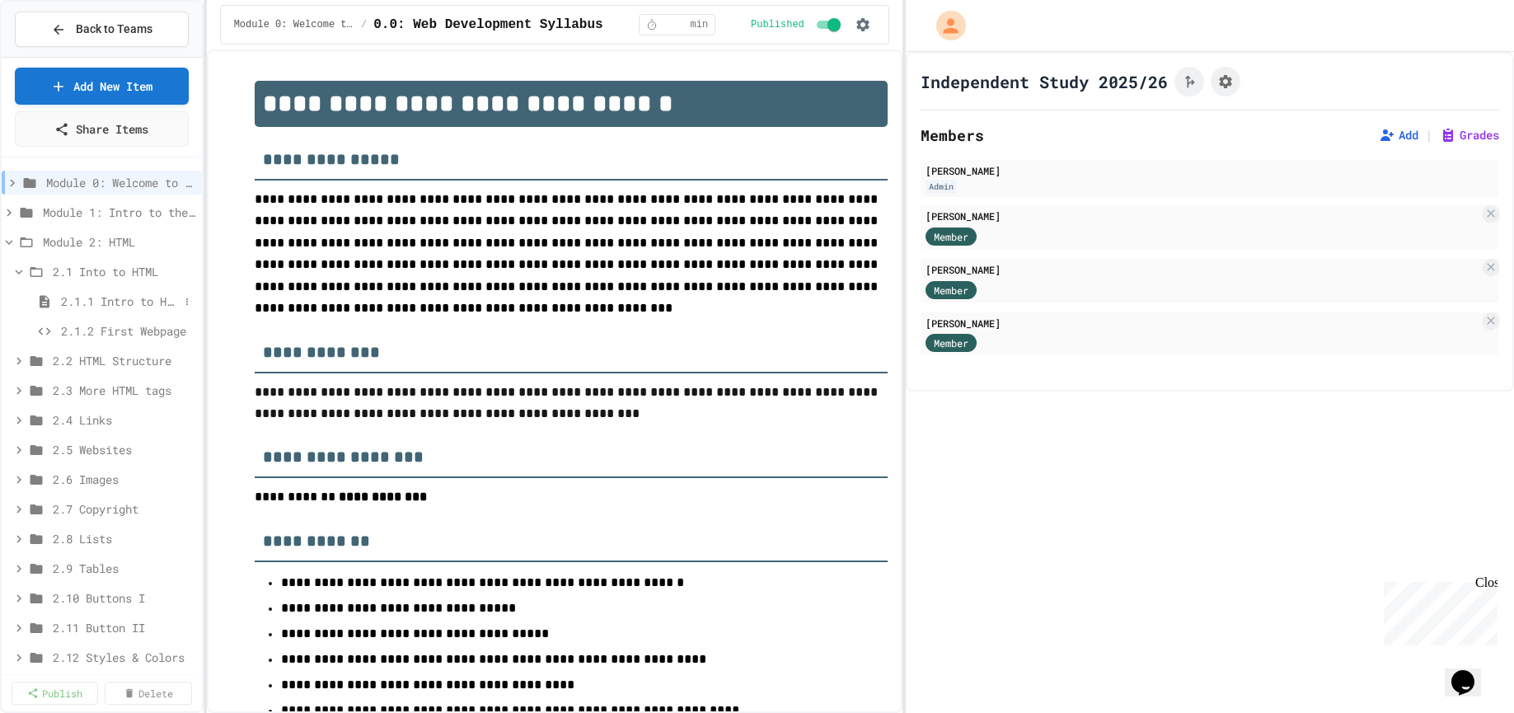
click at [100, 305] on span "2.1.1 Intro to HTML" at bounding box center [120, 301] width 118 height 17
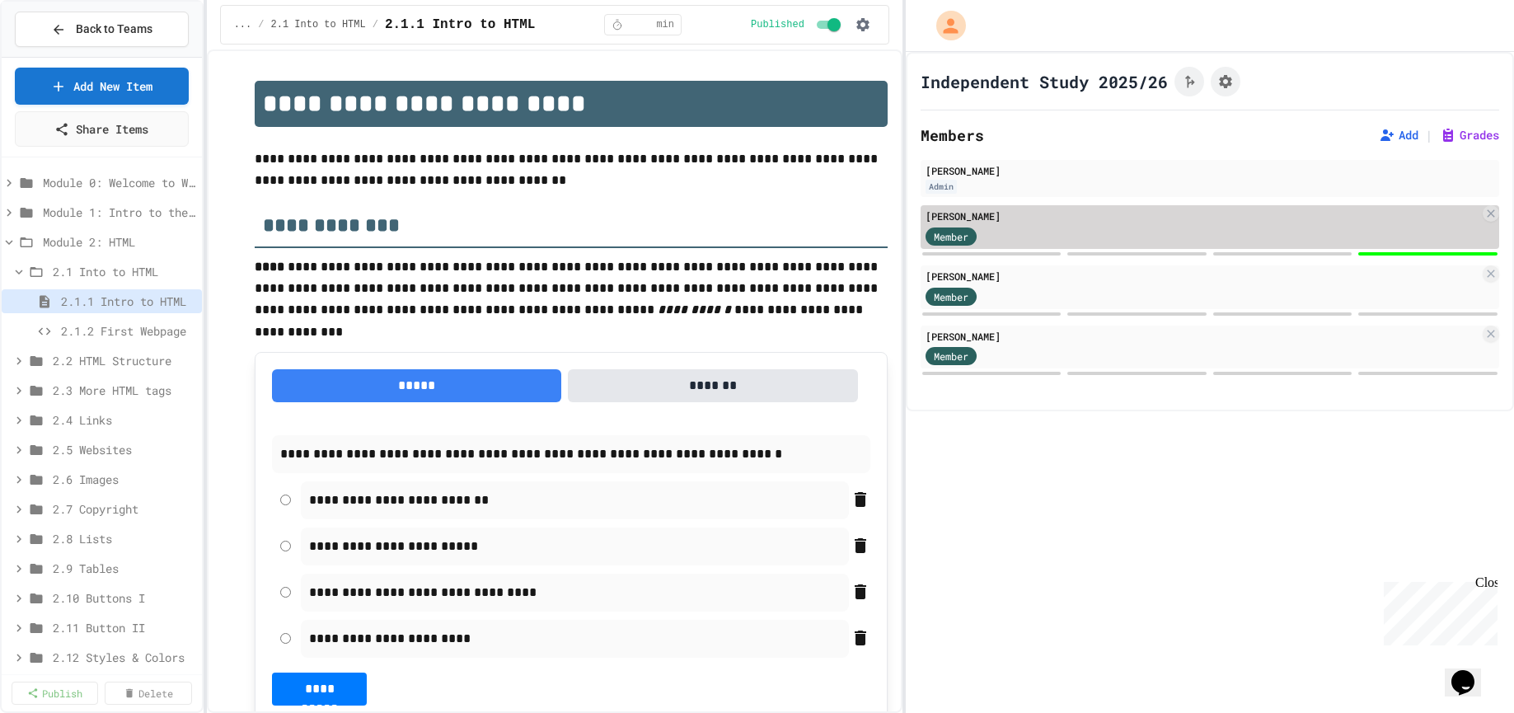
click at [1433, 243] on div "Member" at bounding box center [1202, 235] width 554 height 21
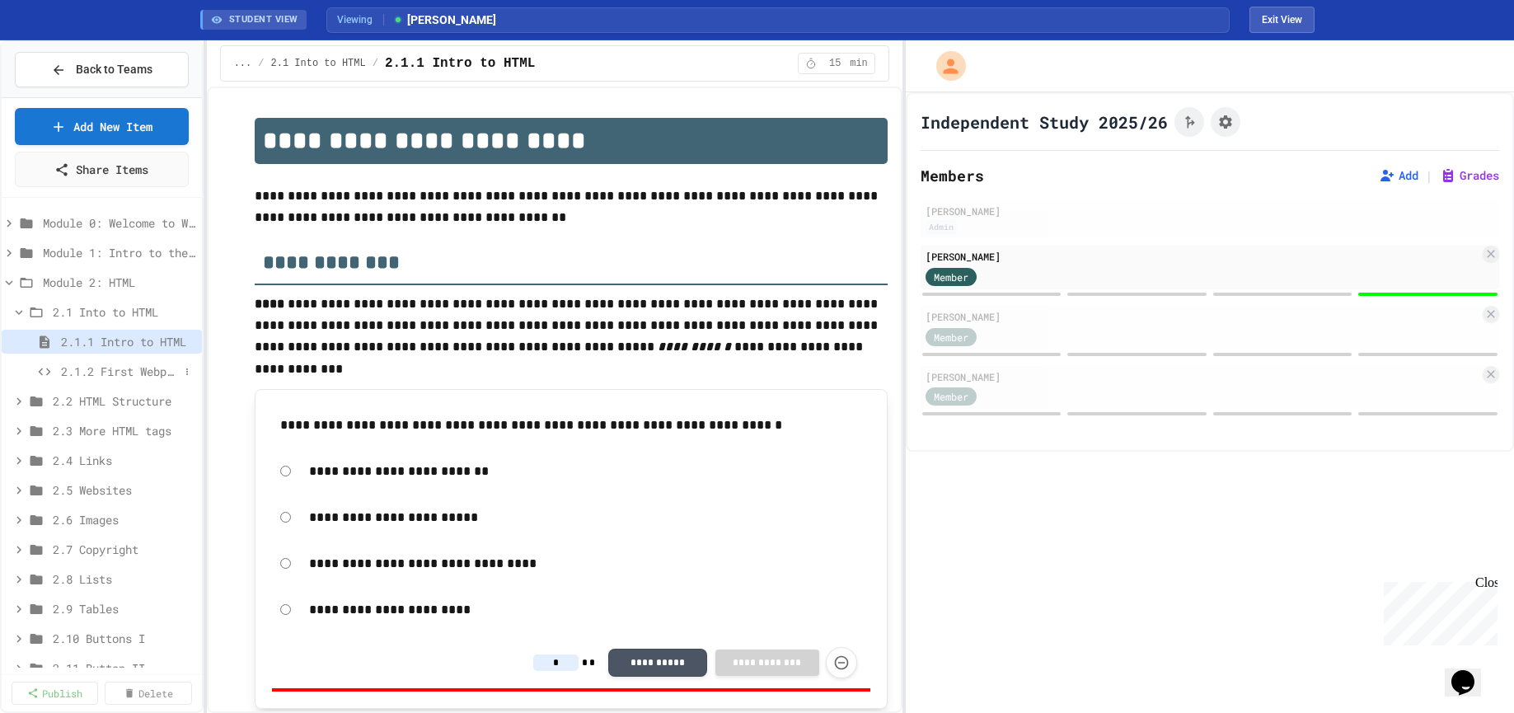
click at [96, 373] on span "2.1.2 First Webpage" at bounding box center [120, 371] width 118 height 17
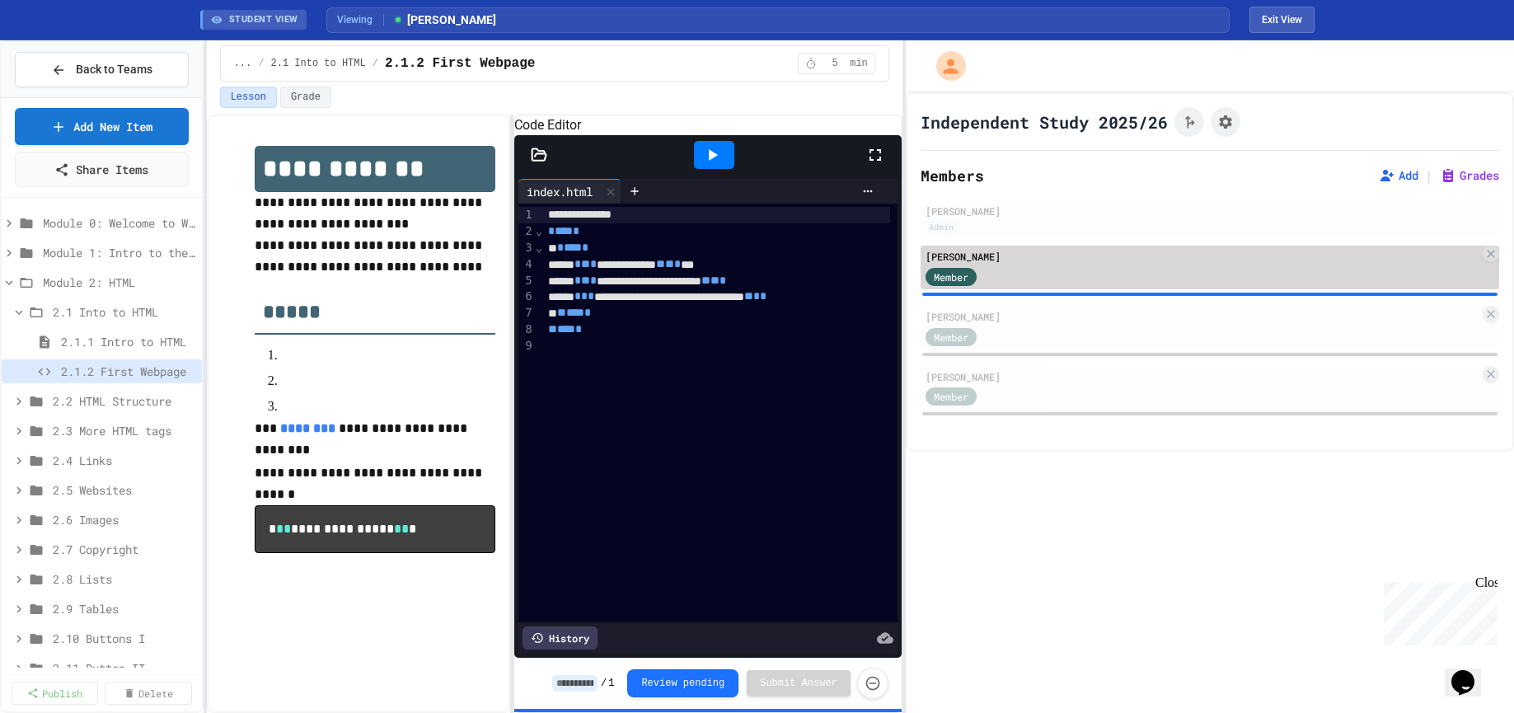
click at [1058, 260] on div "[PERSON_NAME]" at bounding box center [1202, 256] width 554 height 15
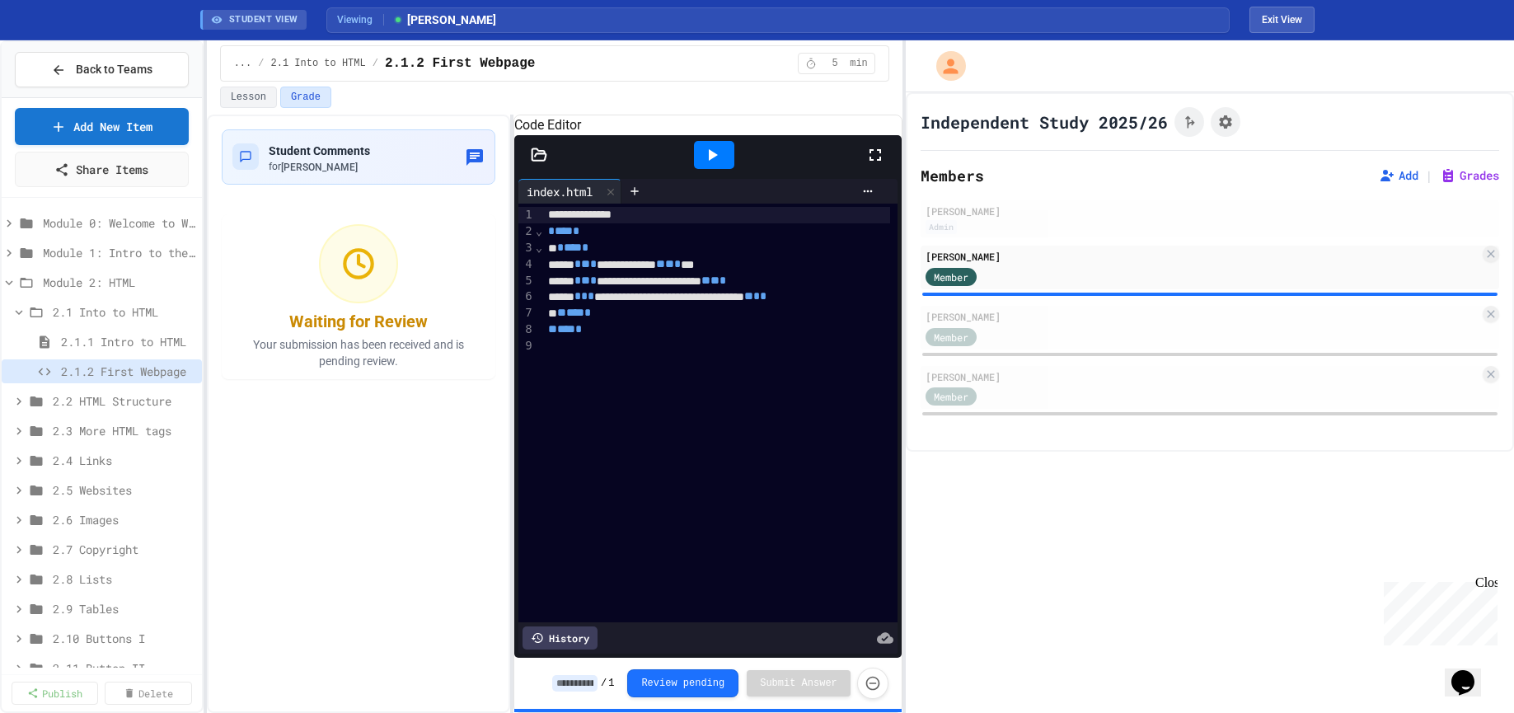
click at [370, 341] on p "Your submission has been received and is pending review." at bounding box center [359, 352] width 254 height 33
click at [283, 152] on span "Student Comments" at bounding box center [319, 150] width 101 height 13
click at [251, 103] on button "Lesson" at bounding box center [248, 97] width 57 height 21
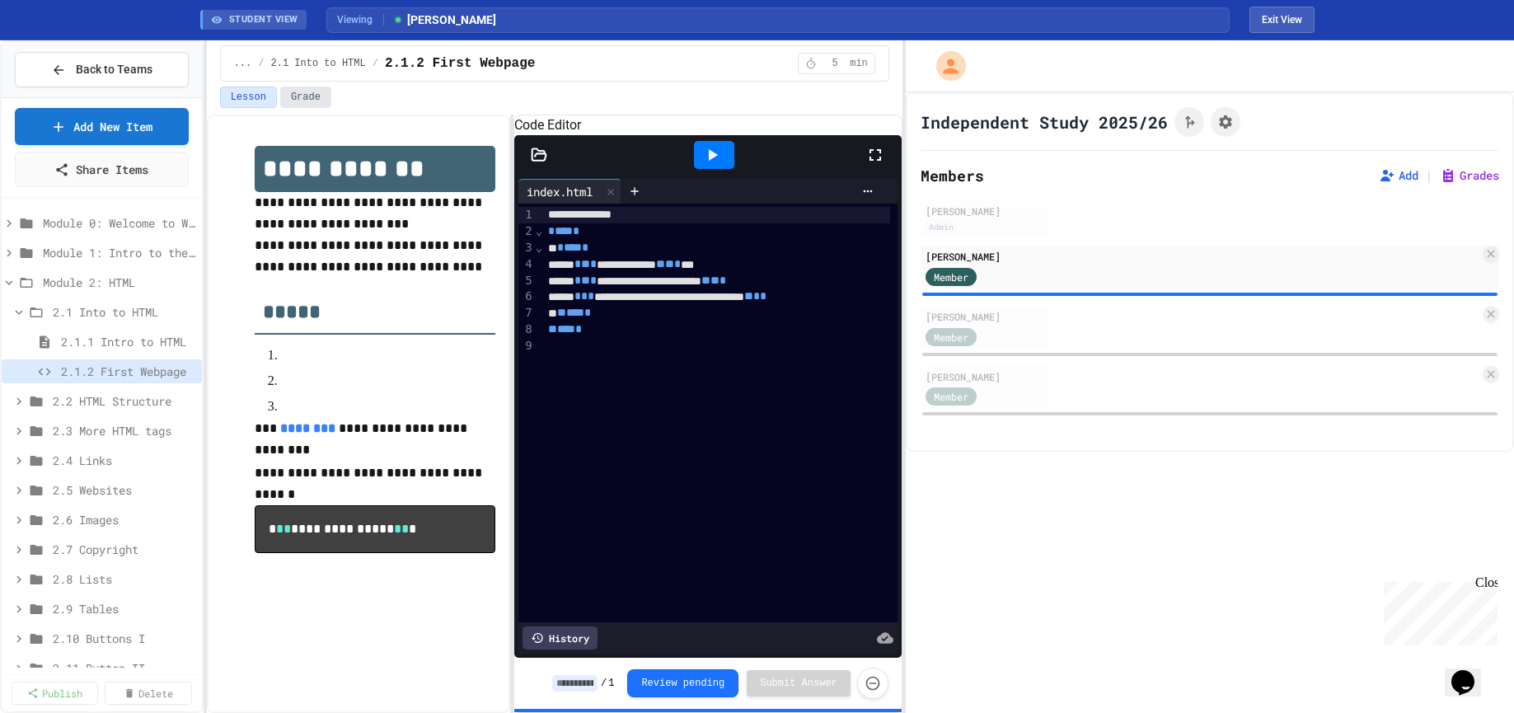
click at [324, 92] on button "Grade" at bounding box center [305, 97] width 51 height 21
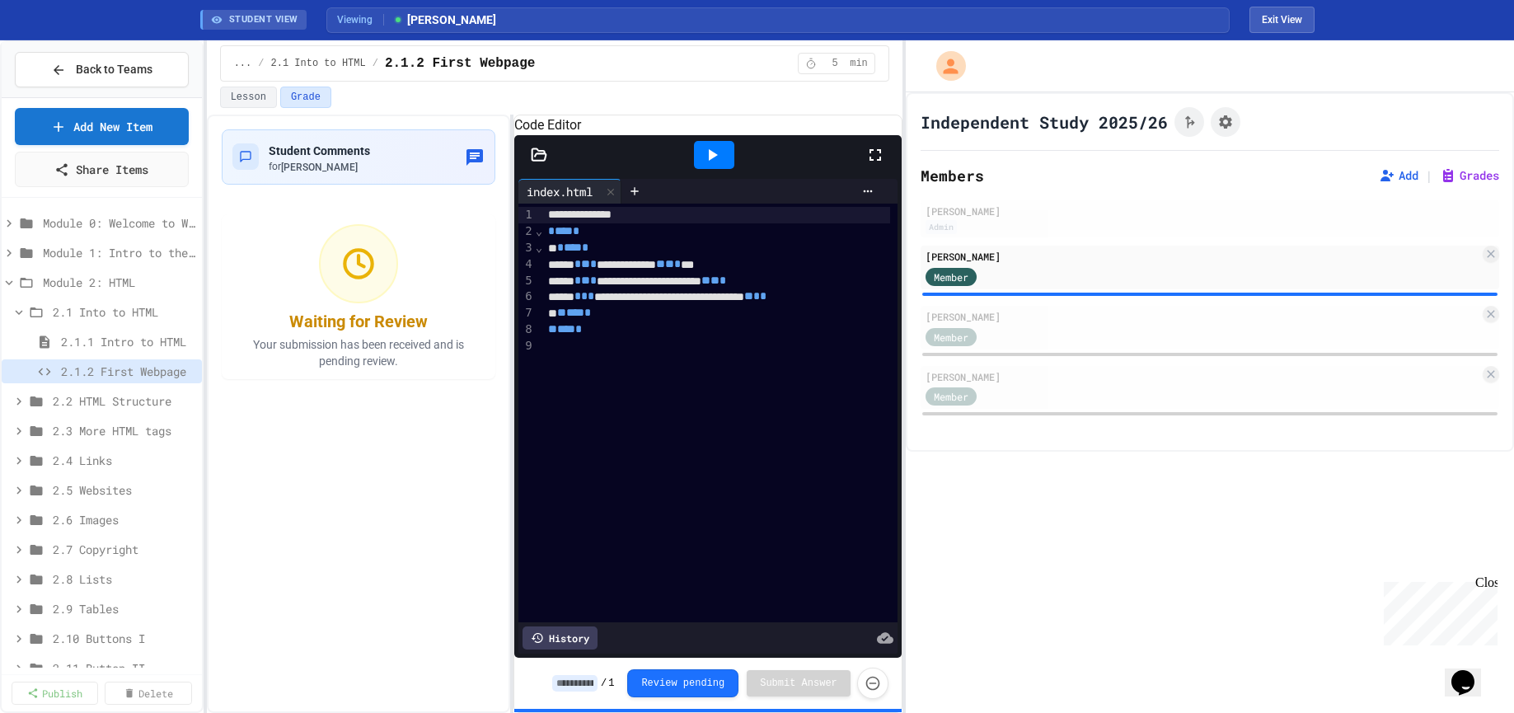
click at [1467, 691] on button "Opens Chat This icon Opens the chat window." at bounding box center [1463, 682] width 36 height 28
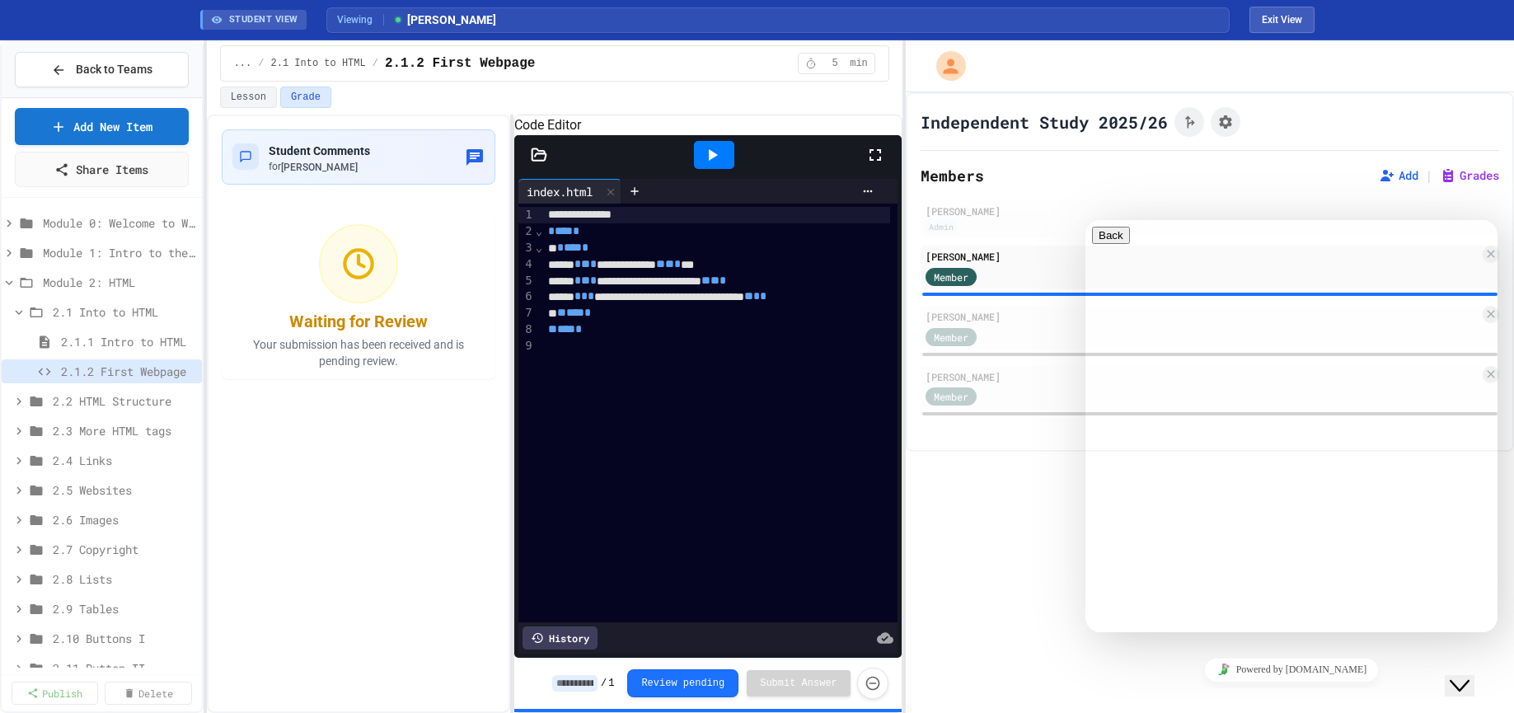
click at [1134, 691] on textarea at bounding box center [1156, 697] width 128 height 13
click at [1130, 691] on textarea "**********" at bounding box center [1285, 703] width 386 height 25
click at [1125, 691] on textarea "**********" at bounding box center [1285, 709] width 386 height 37
click at [1271, 691] on textarea "**********" at bounding box center [1285, 709] width 386 height 37
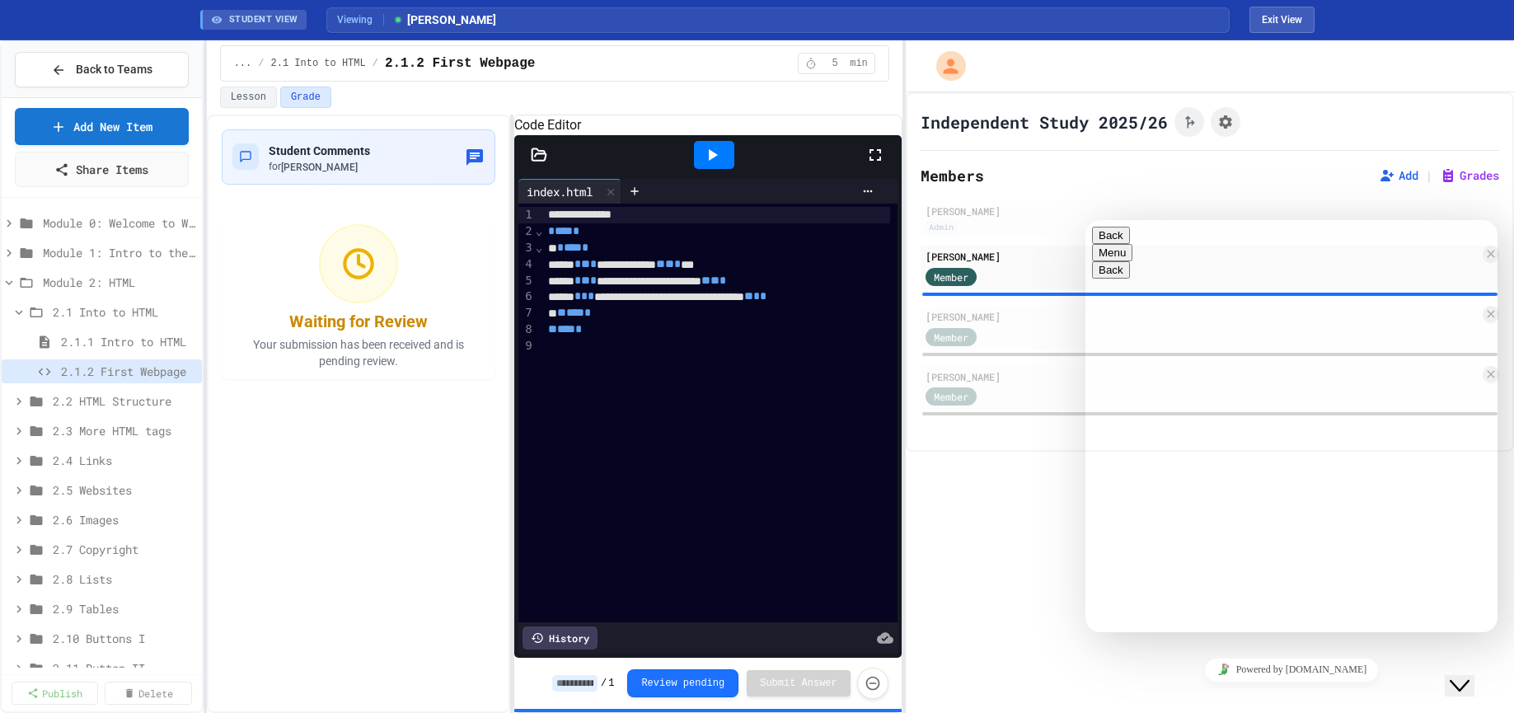
click at [1361, 691] on textarea "**********" at bounding box center [1285, 709] width 386 height 37
click at [1360, 691] on textarea "**********" at bounding box center [1285, 709] width 386 height 37
type textarea "**********"
click at [1010, 545] on div "Independent Study 2025/26 Members Add | Grades [PERSON_NAME] Admin [PERSON_NAME…" at bounding box center [1210, 402] width 608 height 621
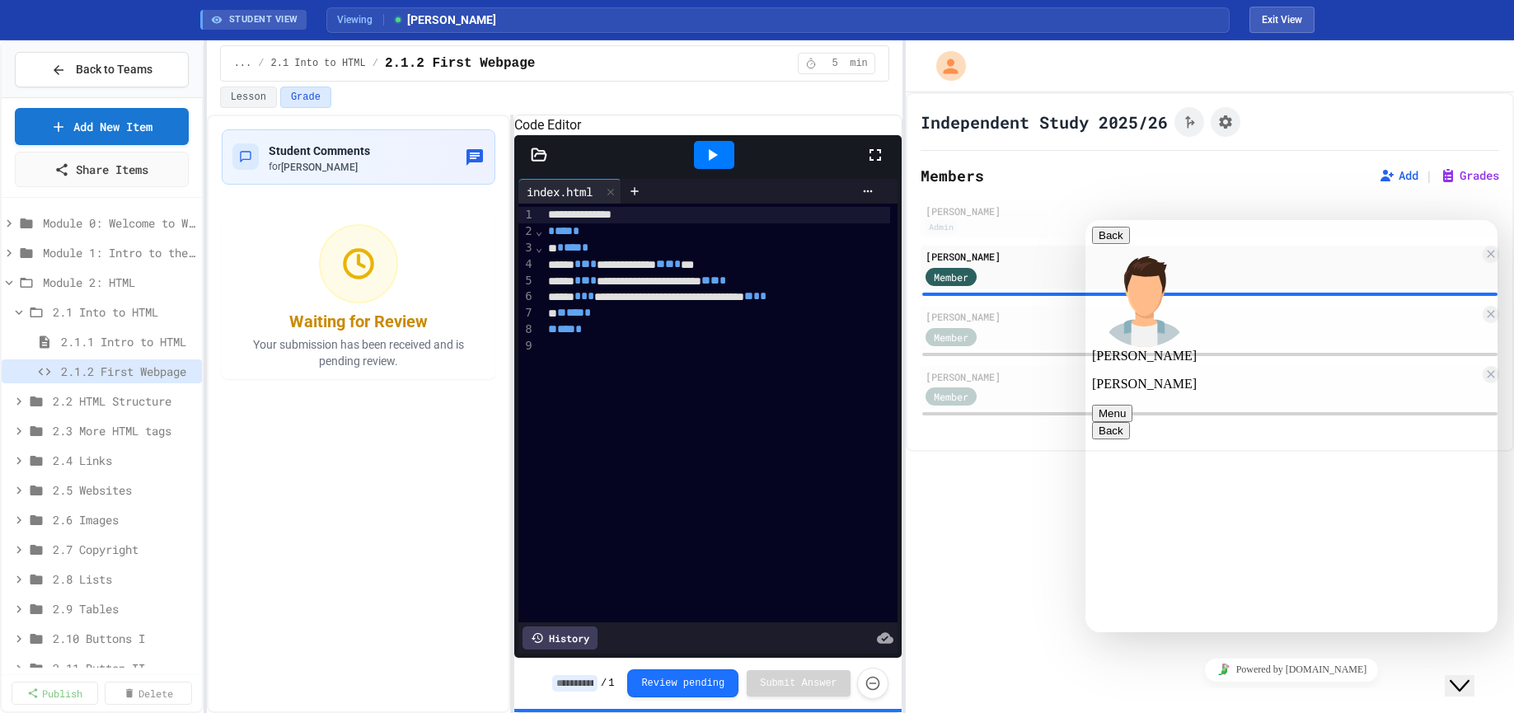
click at [229, 26] on span "STUDENT VIEW" at bounding box center [263, 20] width 69 height 14
click at [244, 20] on span "STUDENT VIEW" at bounding box center [263, 20] width 69 height 14
paste textarea "**********"
type textarea "**********"
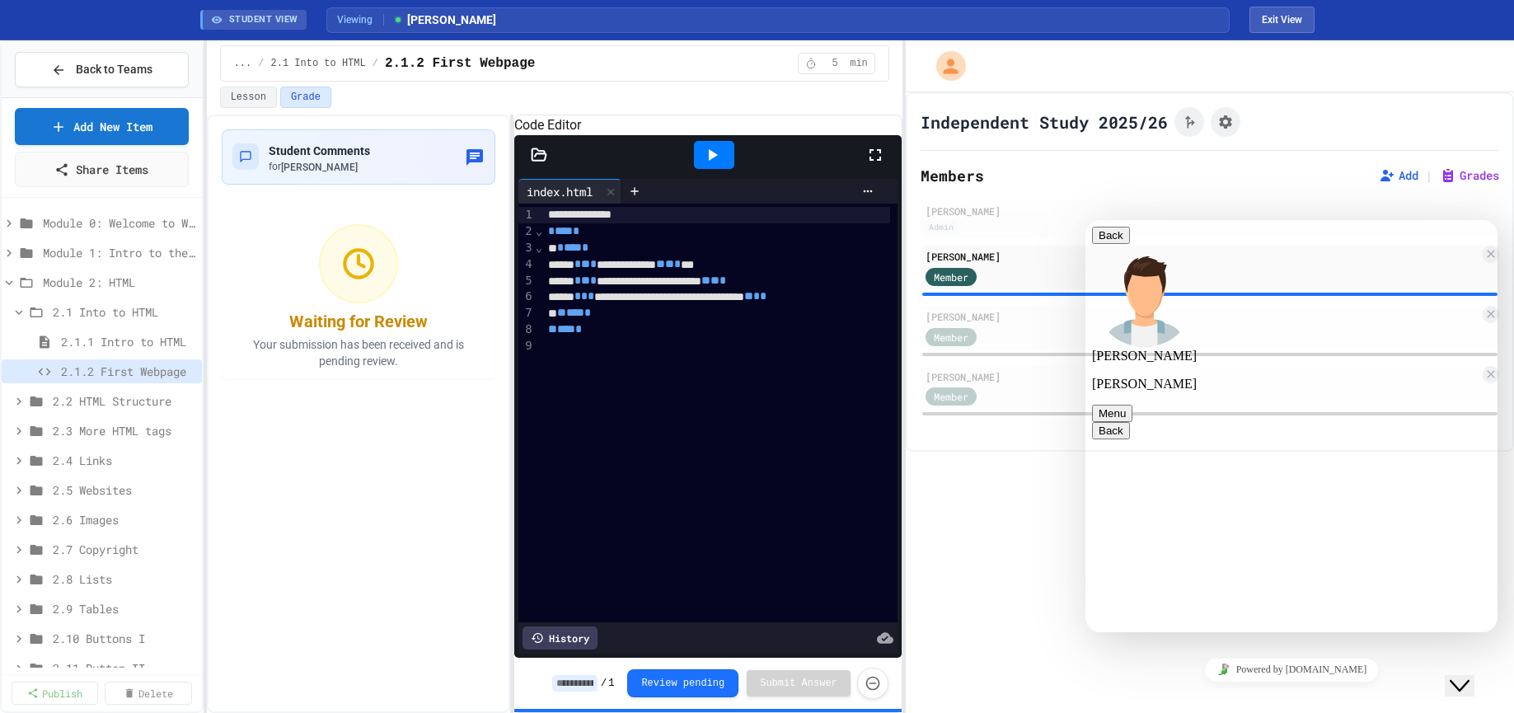
scroll to position [90, 0]
click at [1185, 122] on icon "Click to see fork details" at bounding box center [1189, 122] width 16 height 16
click at [1223, 117] on icon "Assignment Settings" at bounding box center [1225, 122] width 16 height 16
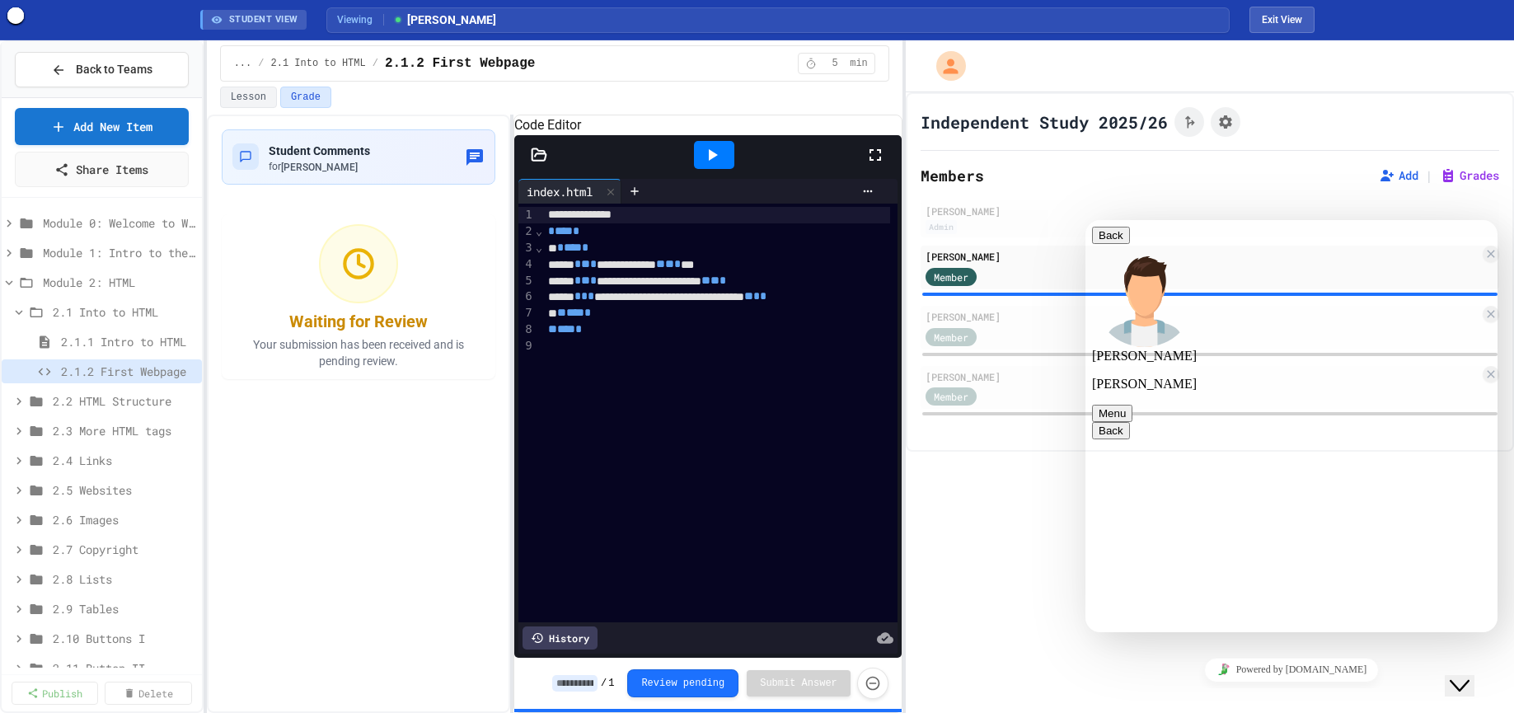
click at [296, 488] on div at bounding box center [757, 356] width 1514 height 713
click at [435, 61] on span "2.1.2 First Webpage" at bounding box center [460, 64] width 150 height 20
click at [358, 70] on div "... / 2.1 Into to HTML / 2.1.2 First Webpage" at bounding box center [385, 64] width 302 height 20
click at [536, 237] on span "⌄" at bounding box center [539, 230] width 8 height 13
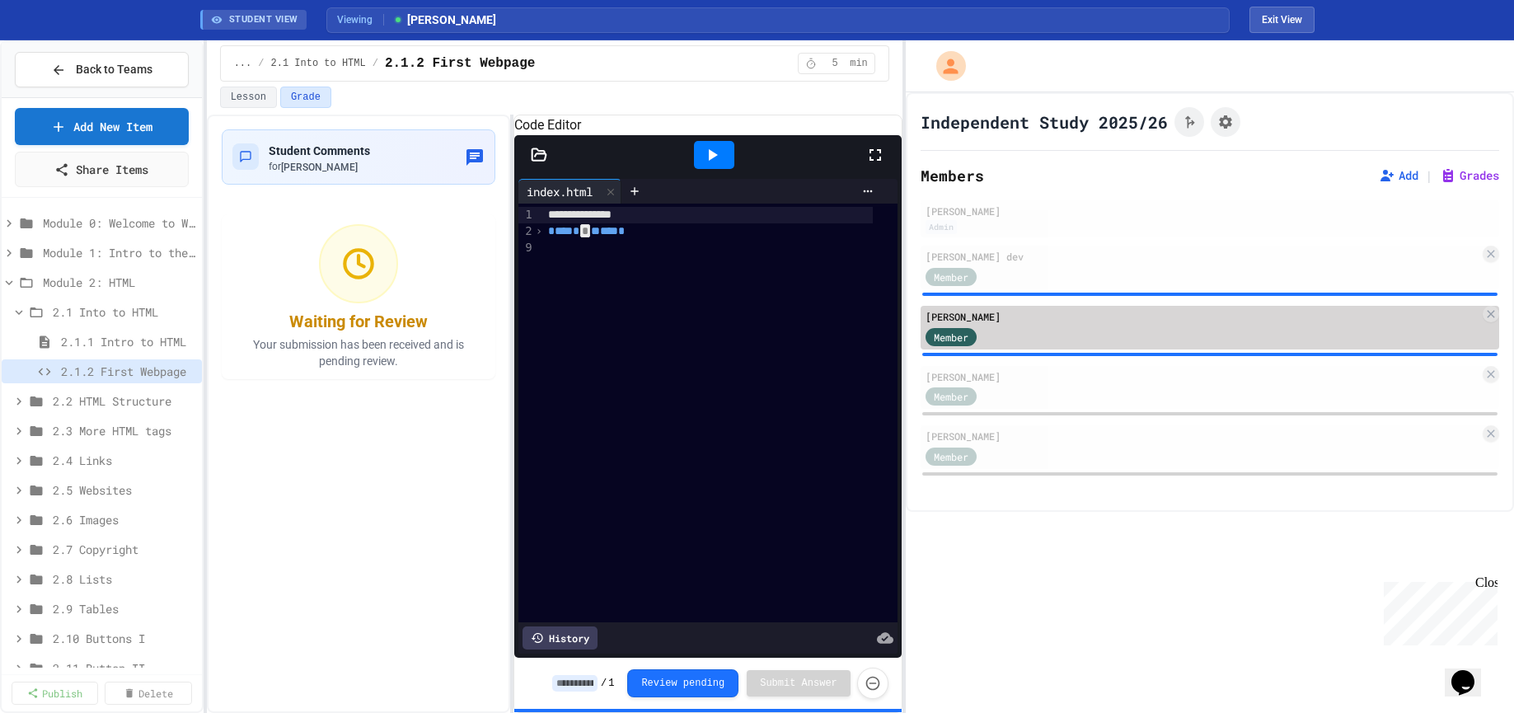
click at [1123, 322] on div "[PERSON_NAME]" at bounding box center [1202, 316] width 554 height 15
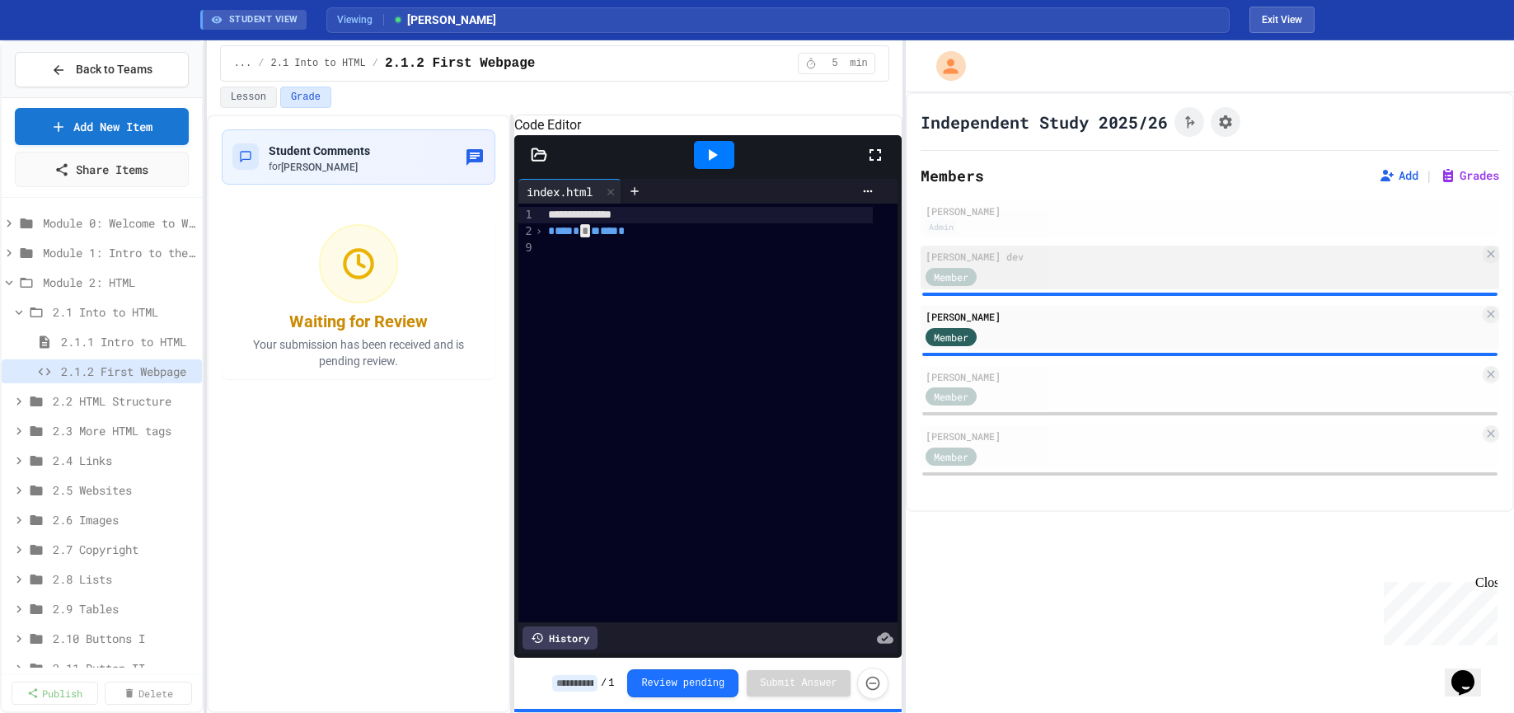
click at [1089, 263] on div "[PERSON_NAME] dev" at bounding box center [1202, 256] width 554 height 15
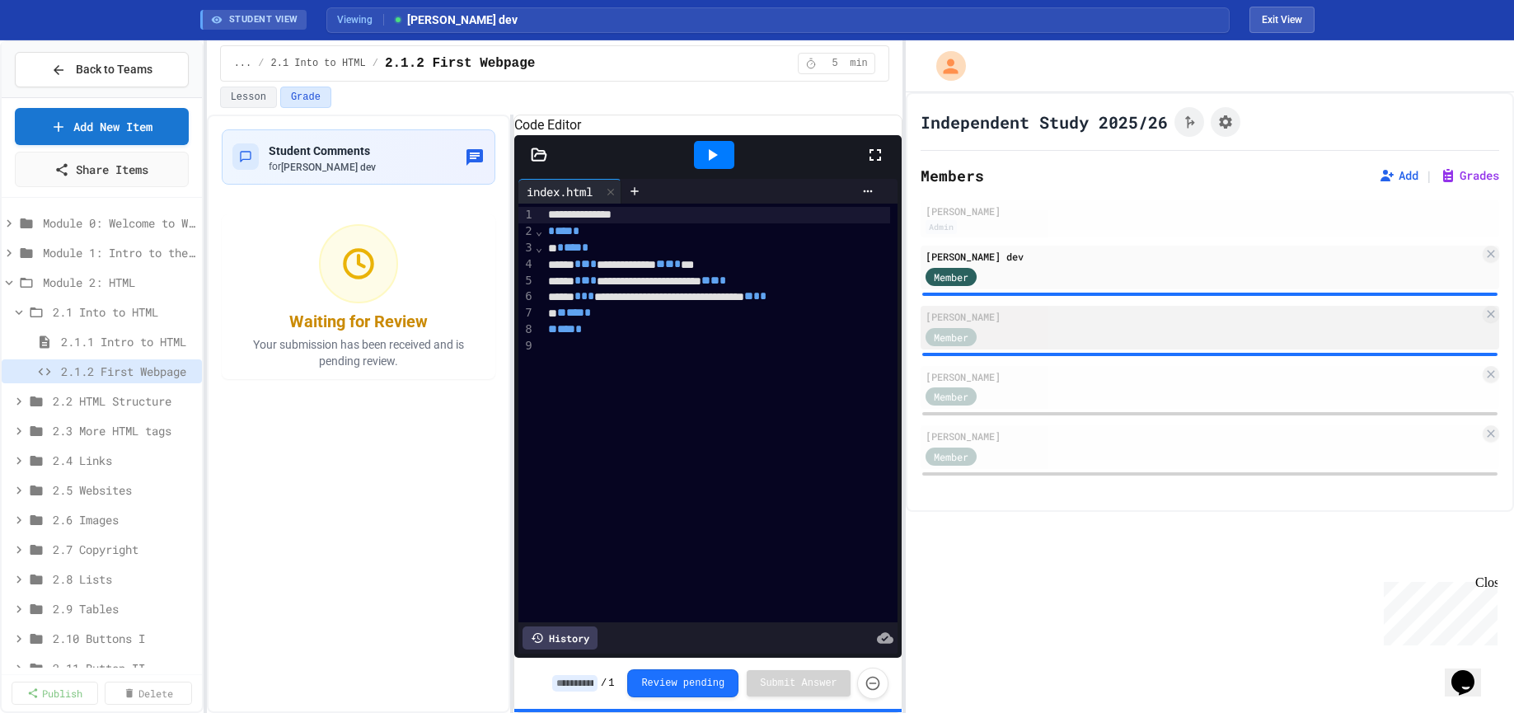
click at [1089, 315] on div "[PERSON_NAME]" at bounding box center [1202, 316] width 554 height 15
